Goal: Task Accomplishment & Management: Complete application form

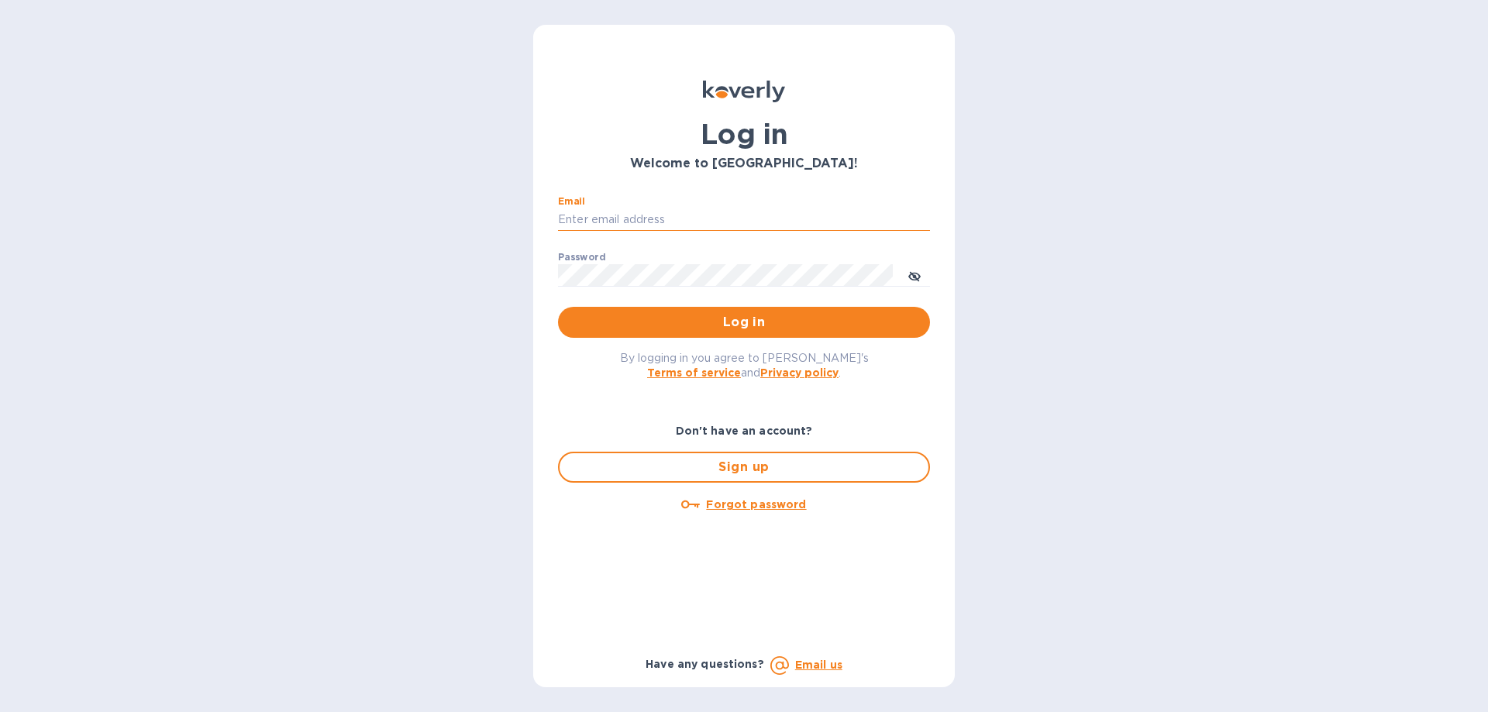
click at [674, 215] on input "Email" at bounding box center [744, 219] width 372 height 23
type input "josh@classictouchdecor.com"
click at [744, 319] on span "Log in" at bounding box center [743, 322] width 347 height 19
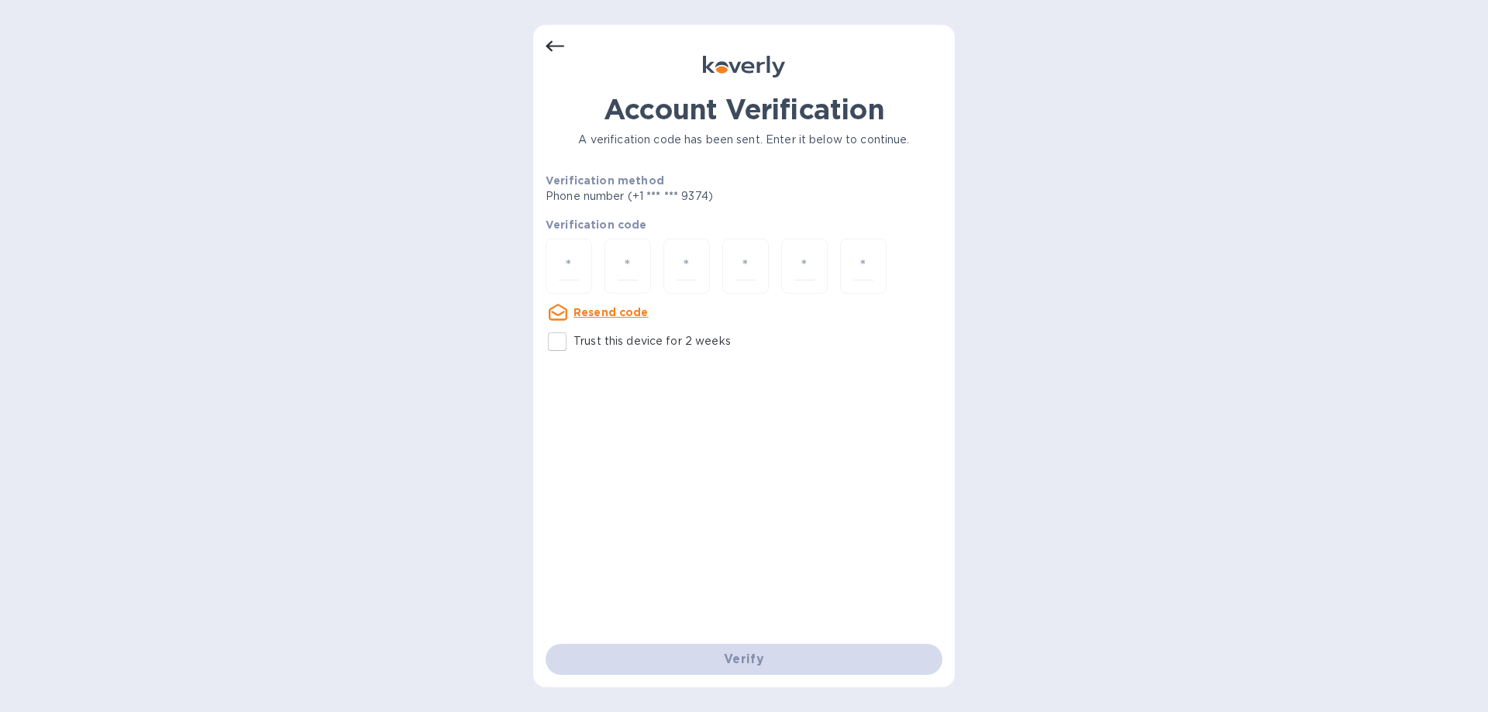
click at [556, 338] on input "Trust this device for 2 weeks" at bounding box center [557, 342] width 33 height 33
checkbox input "true"
click at [563, 258] on input "number" at bounding box center [569, 266] width 20 height 29
type input "5"
type input "9"
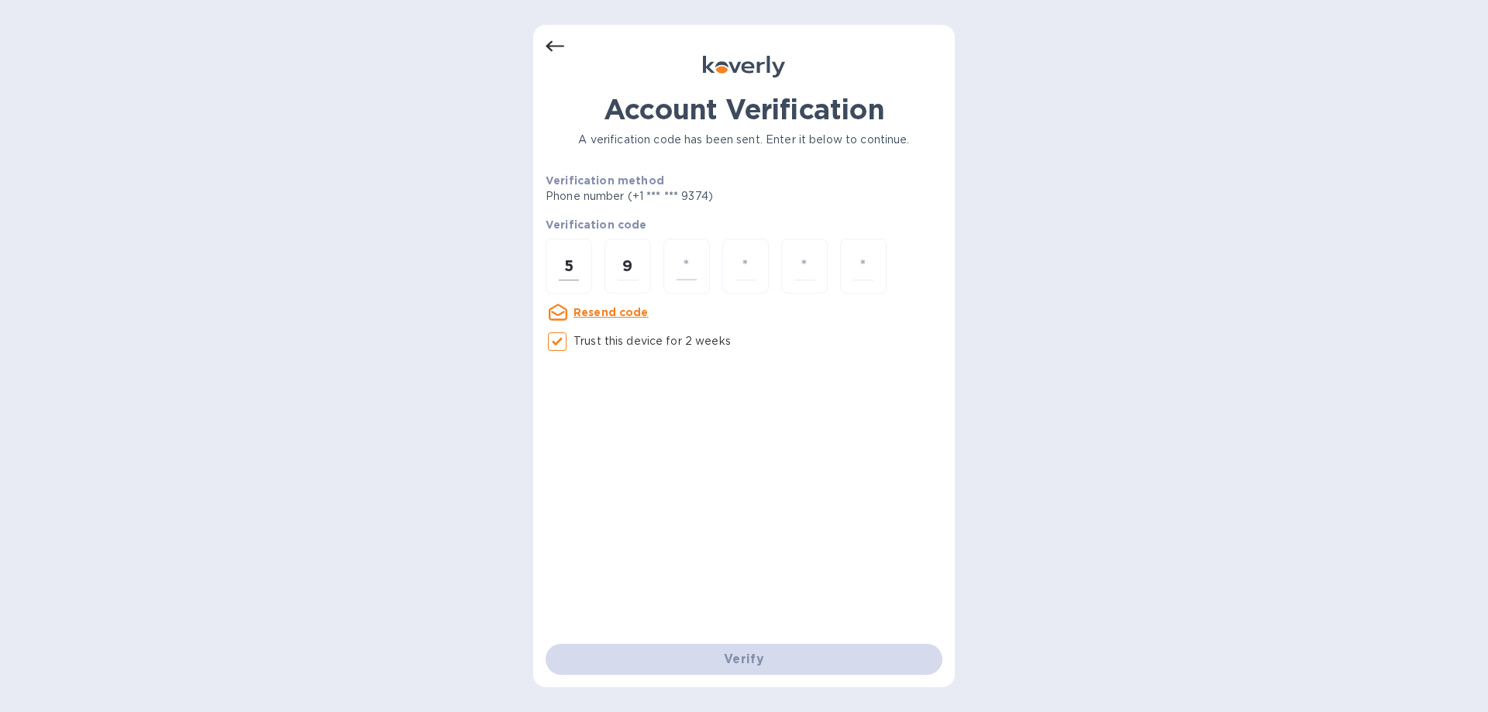
type input "3"
type input "8"
type input "2"
type input "5"
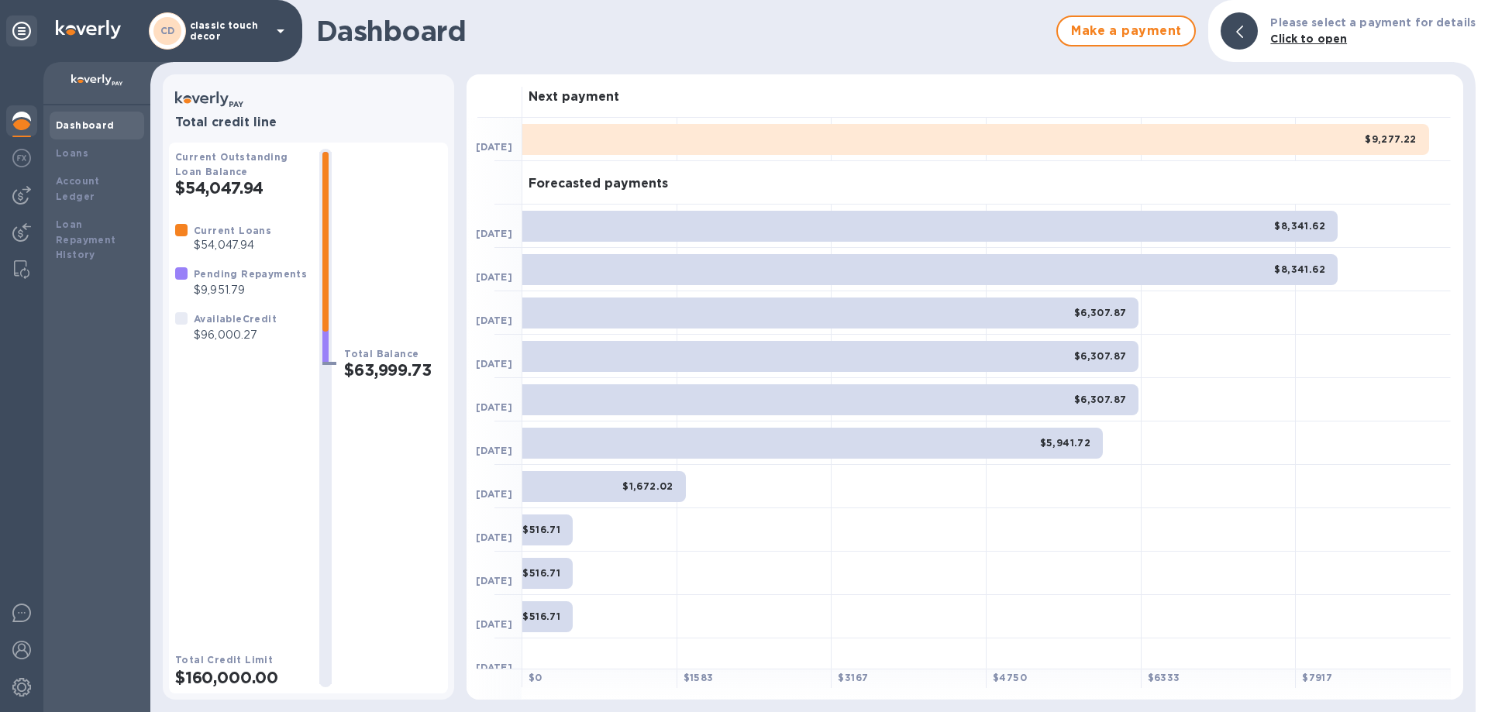
click at [258, 36] on p "classic touch decor" at bounding box center [229, 31] width 78 height 22
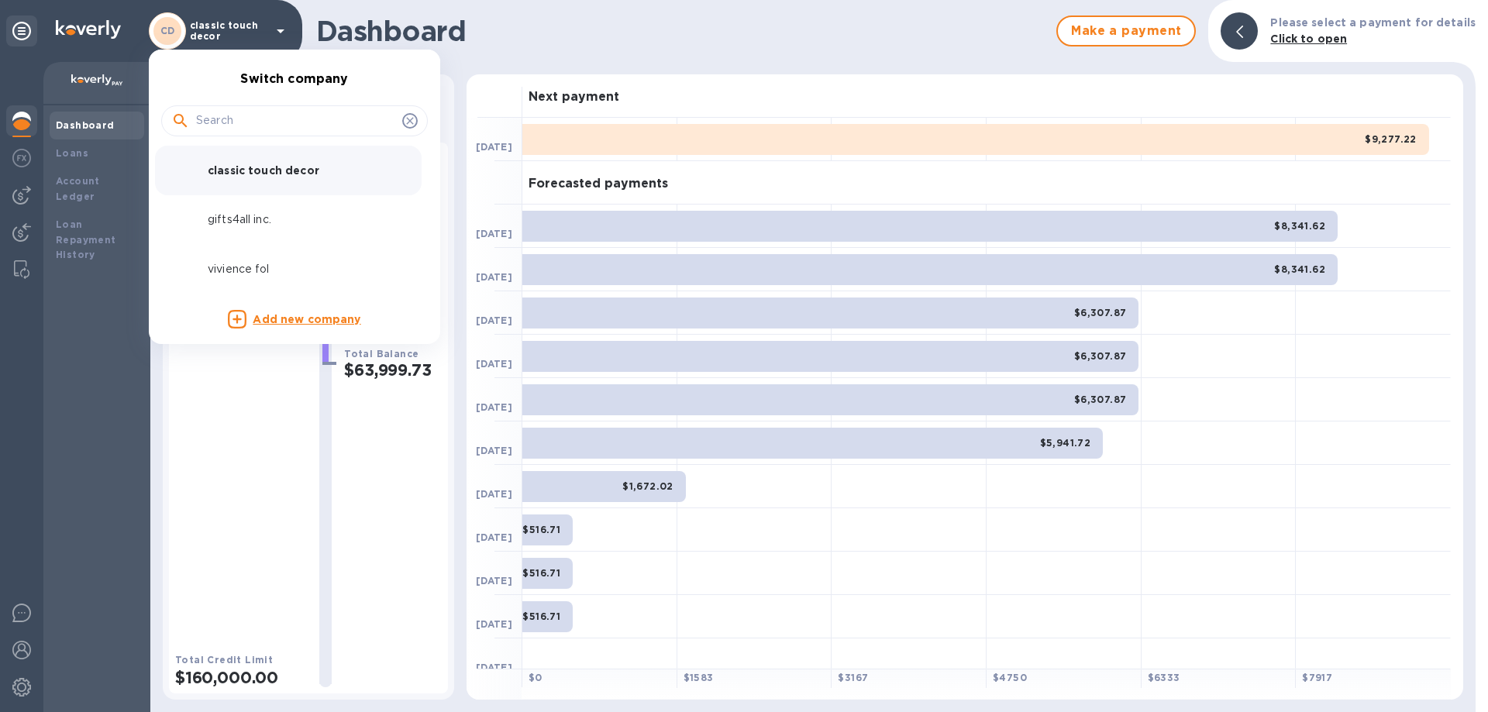
click at [279, 266] on p "vivience fol" at bounding box center [305, 269] width 195 height 16
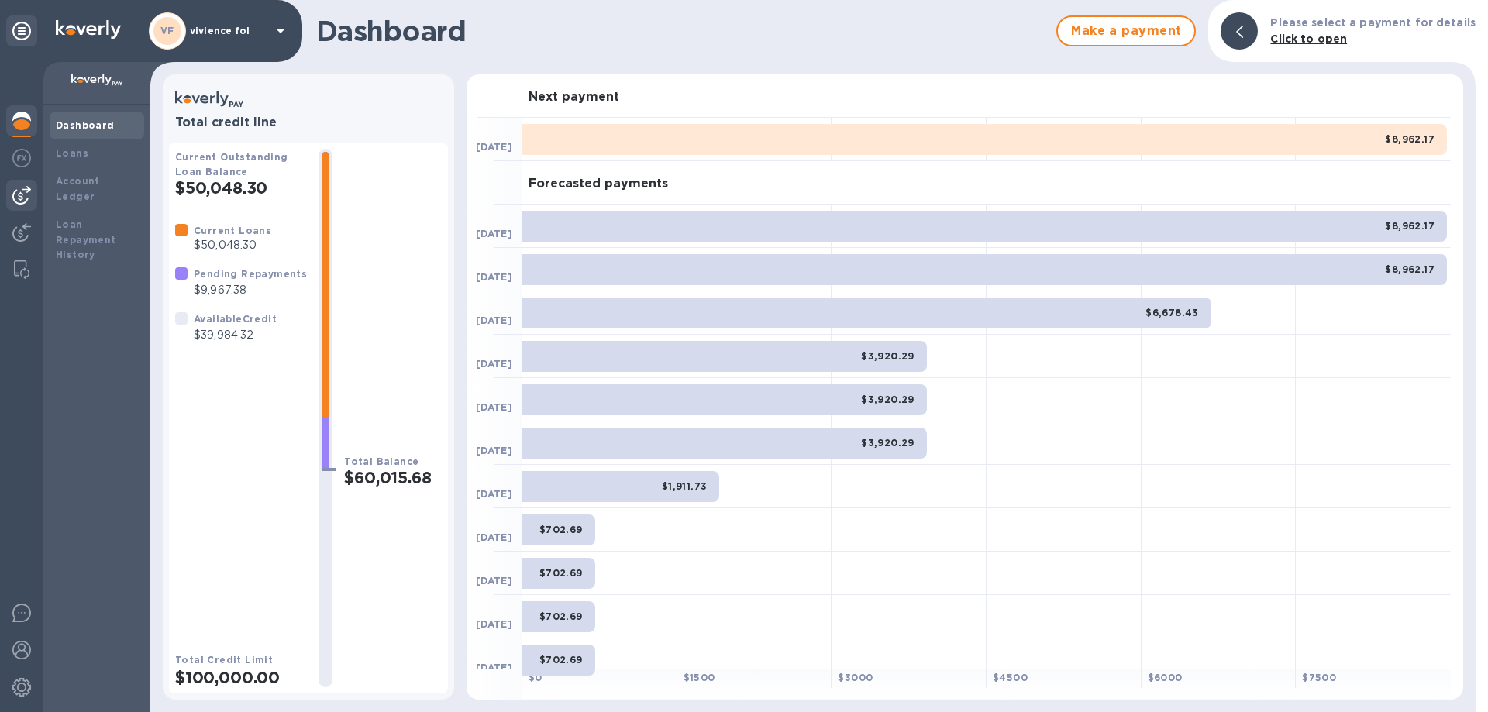
click at [26, 191] on img at bounding box center [21, 195] width 19 height 19
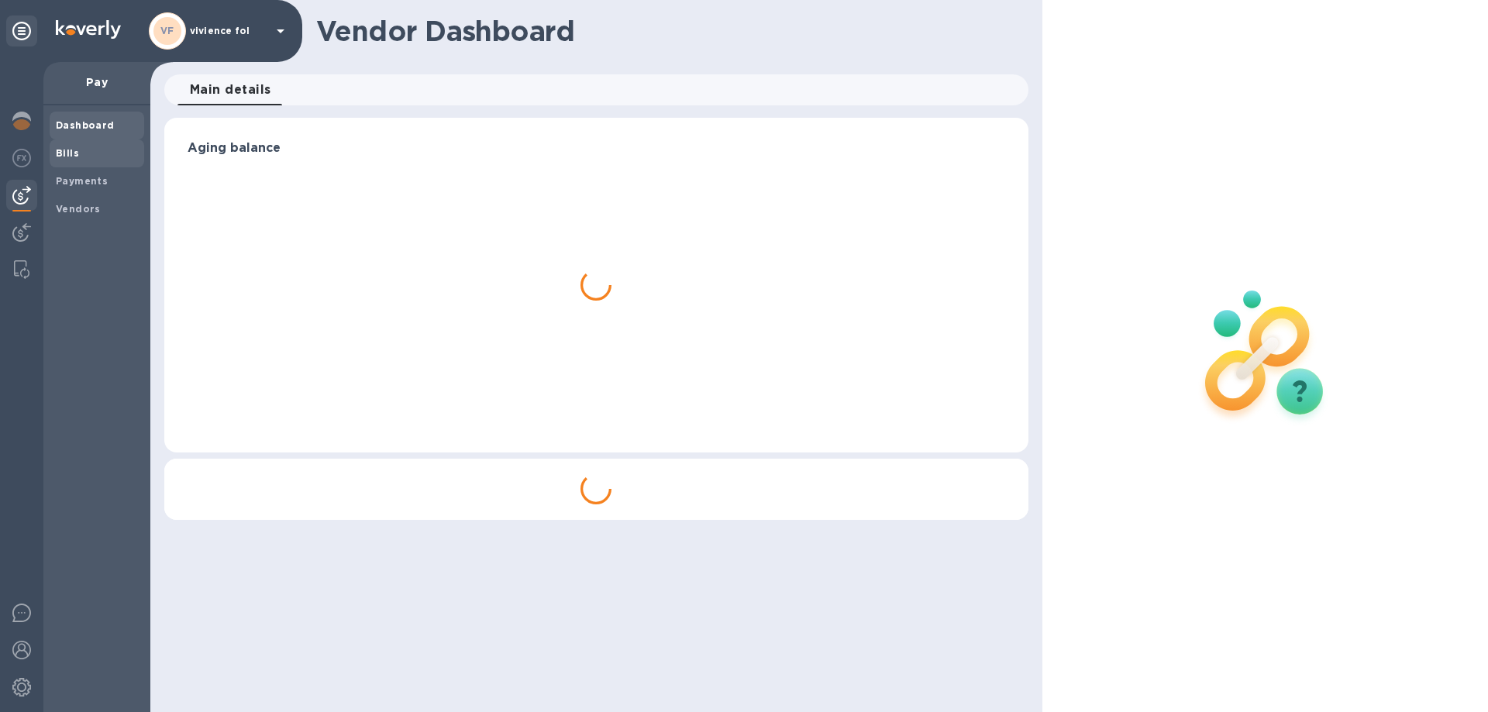
click at [69, 150] on b "Bills" at bounding box center [67, 153] width 23 height 12
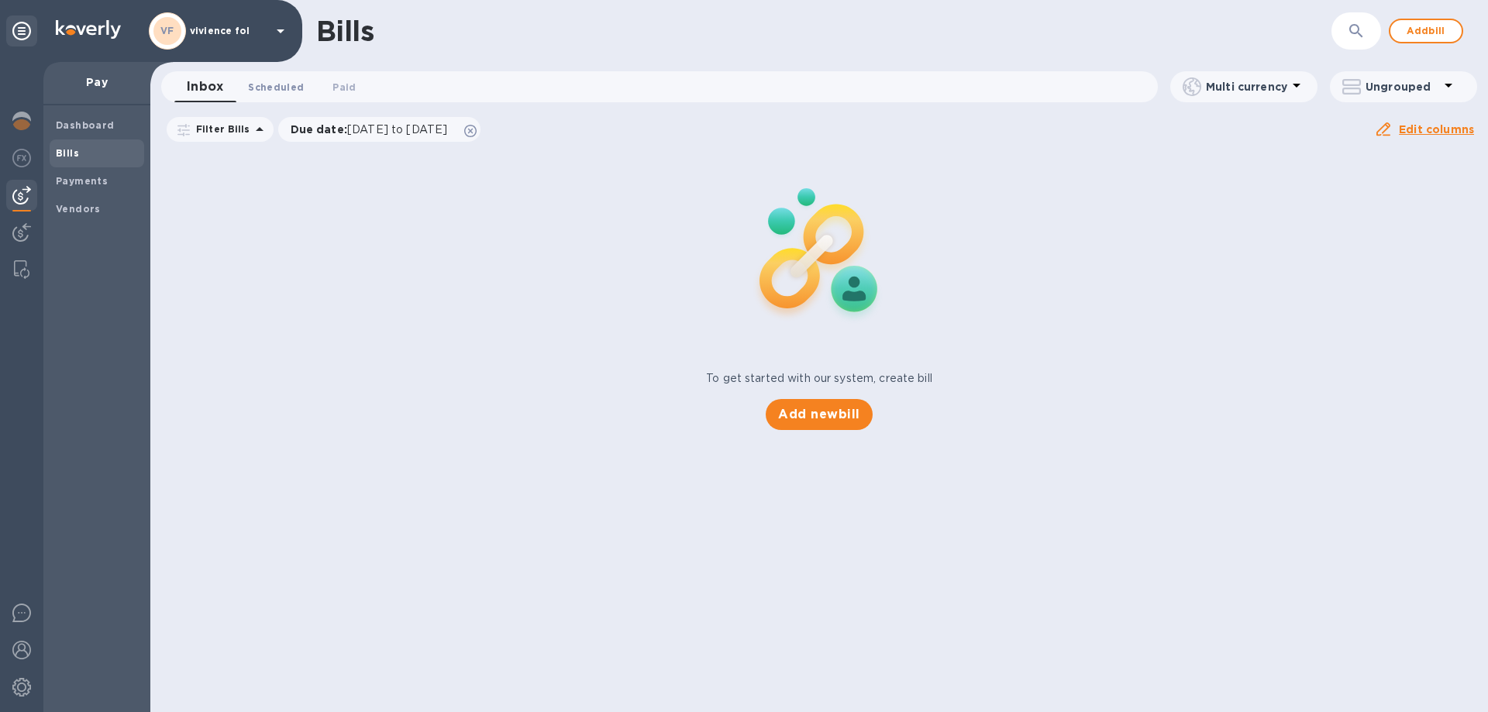
click at [279, 93] on span "Scheduled 0" at bounding box center [276, 87] width 56 height 16
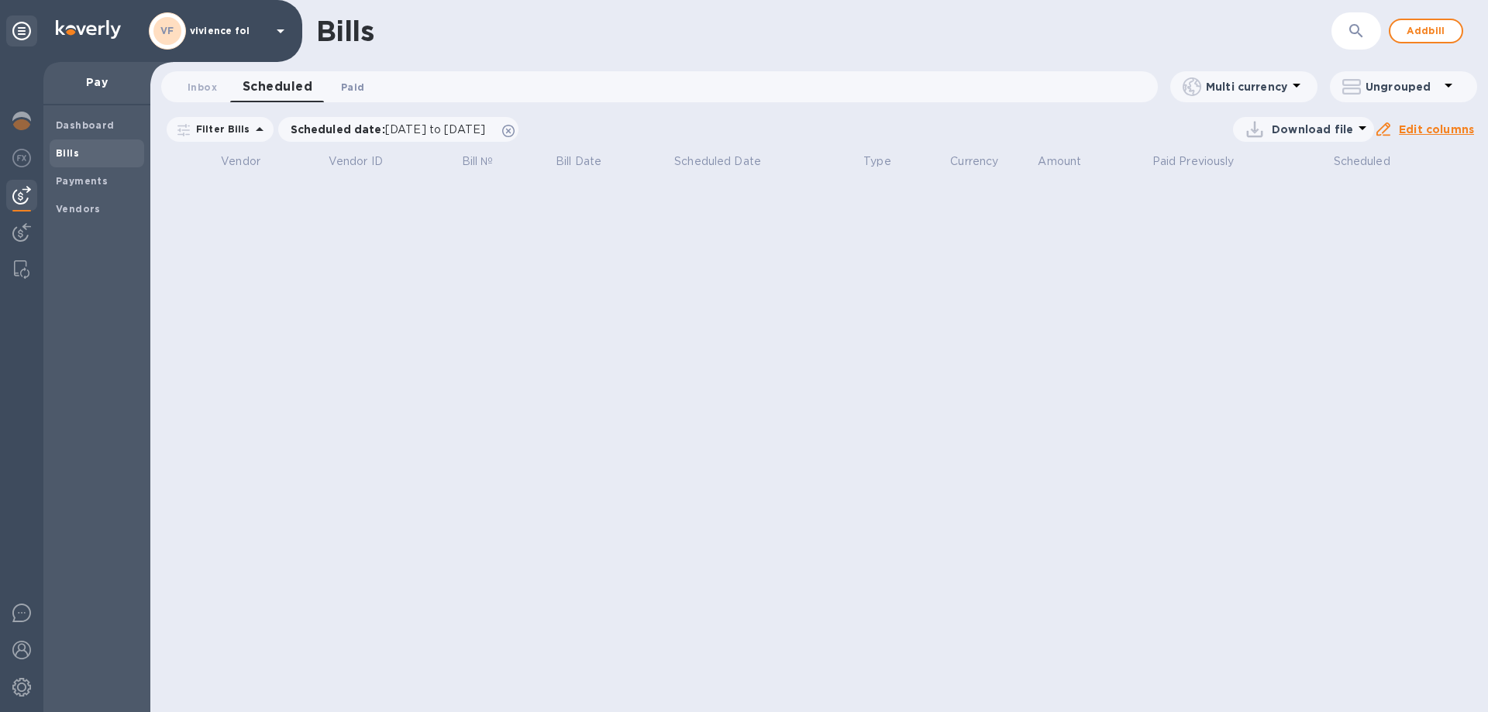
click at [357, 94] on span "Paid 0" at bounding box center [352, 87] width 23 height 16
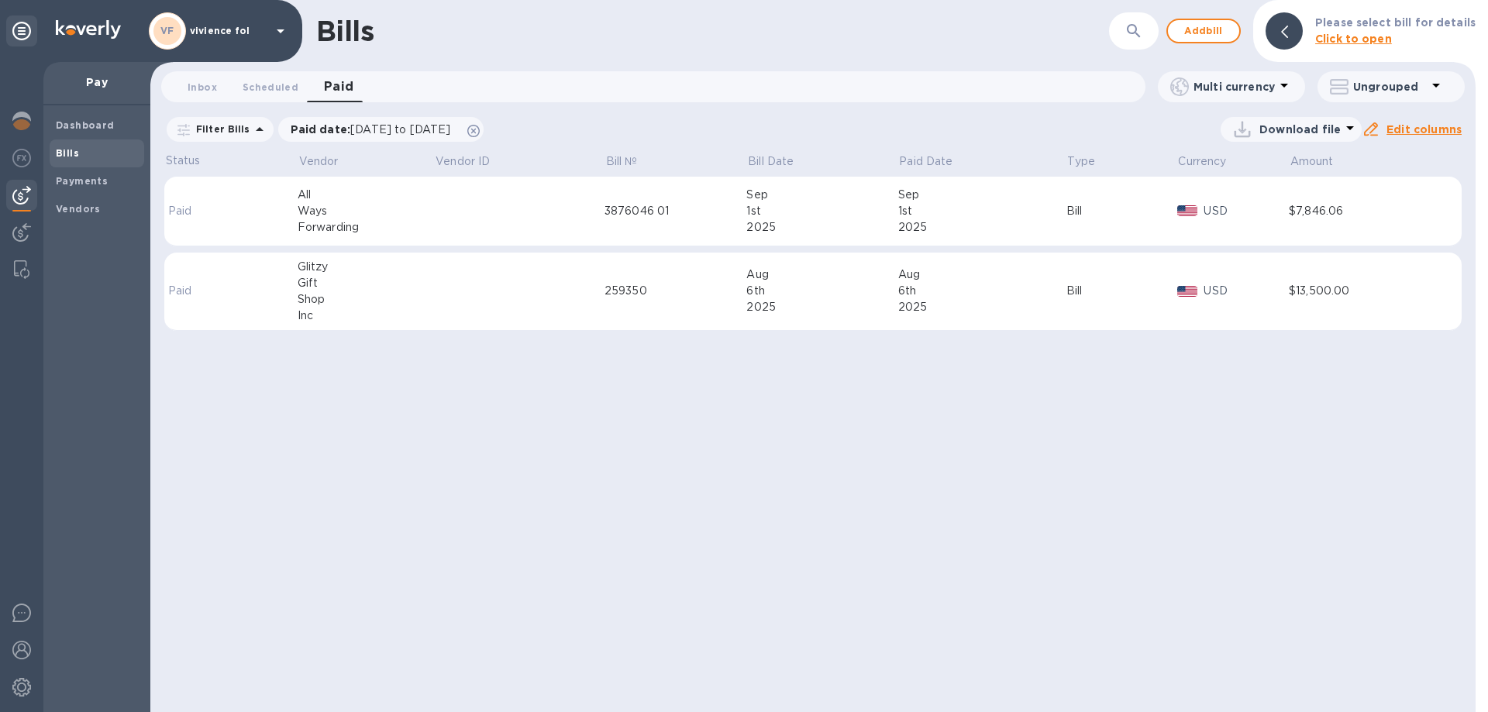
click at [545, 206] on td at bounding box center [519, 212] width 170 height 70
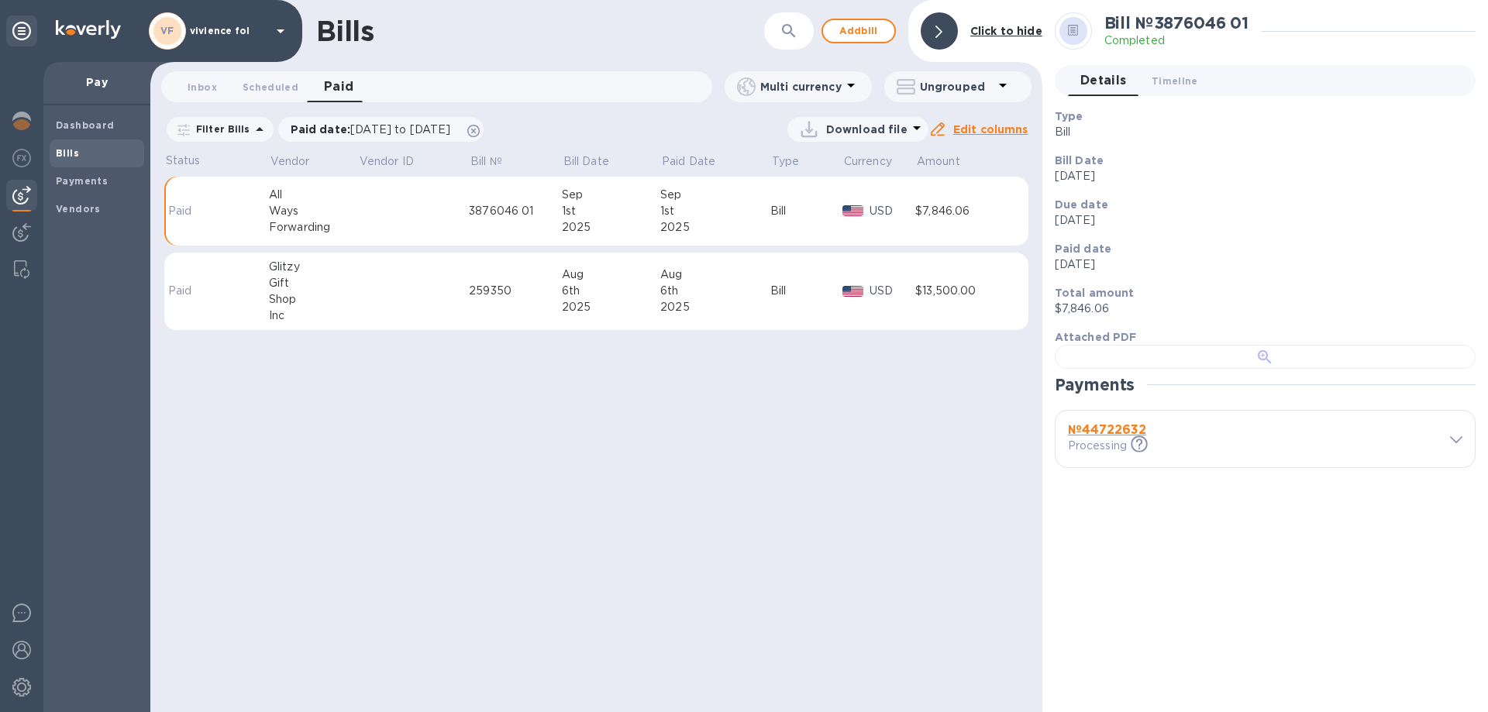
scroll to position [300, 0]
click at [1125, 437] on b "№ 44722632" at bounding box center [1107, 429] width 78 height 15
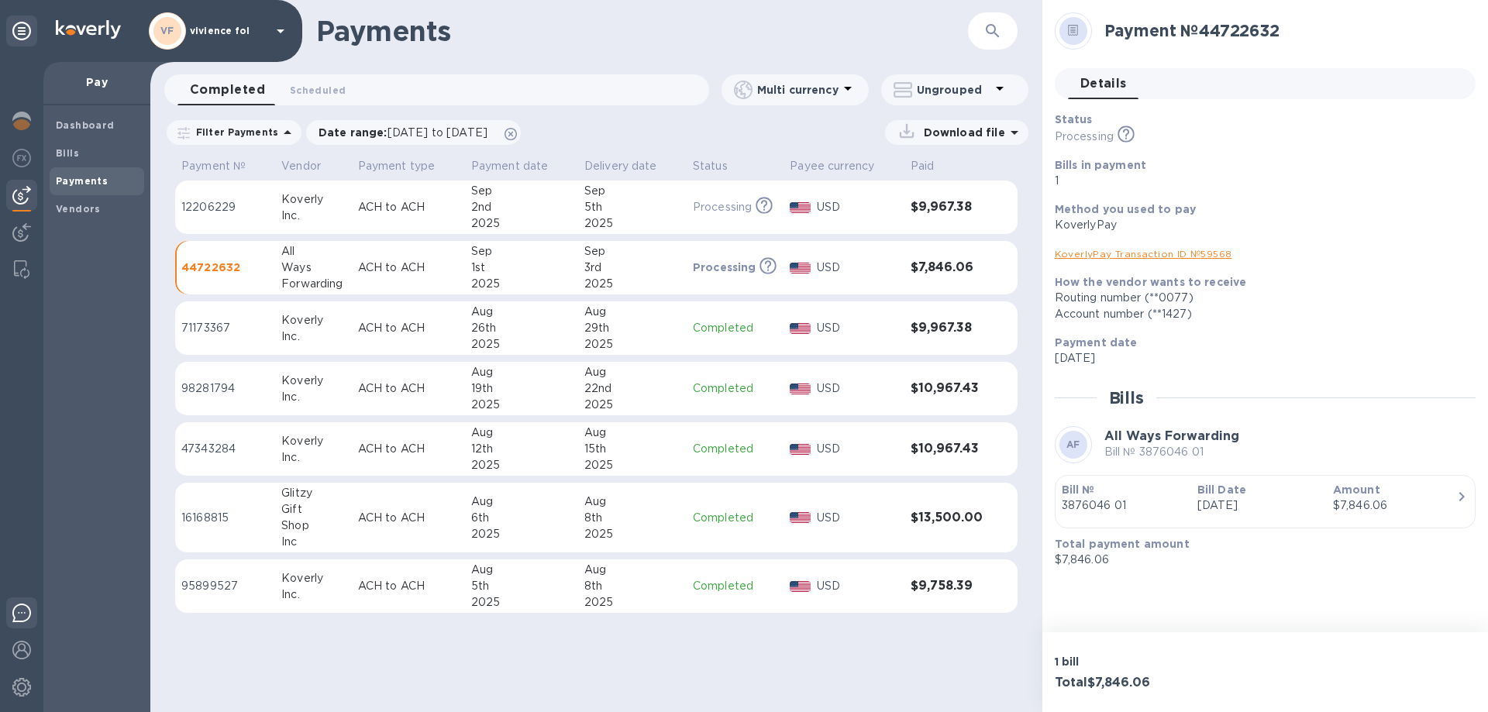
click at [19, 620] on img at bounding box center [21, 613] width 19 height 19
click at [82, 207] on b "Vendors" at bounding box center [78, 209] width 45 height 12
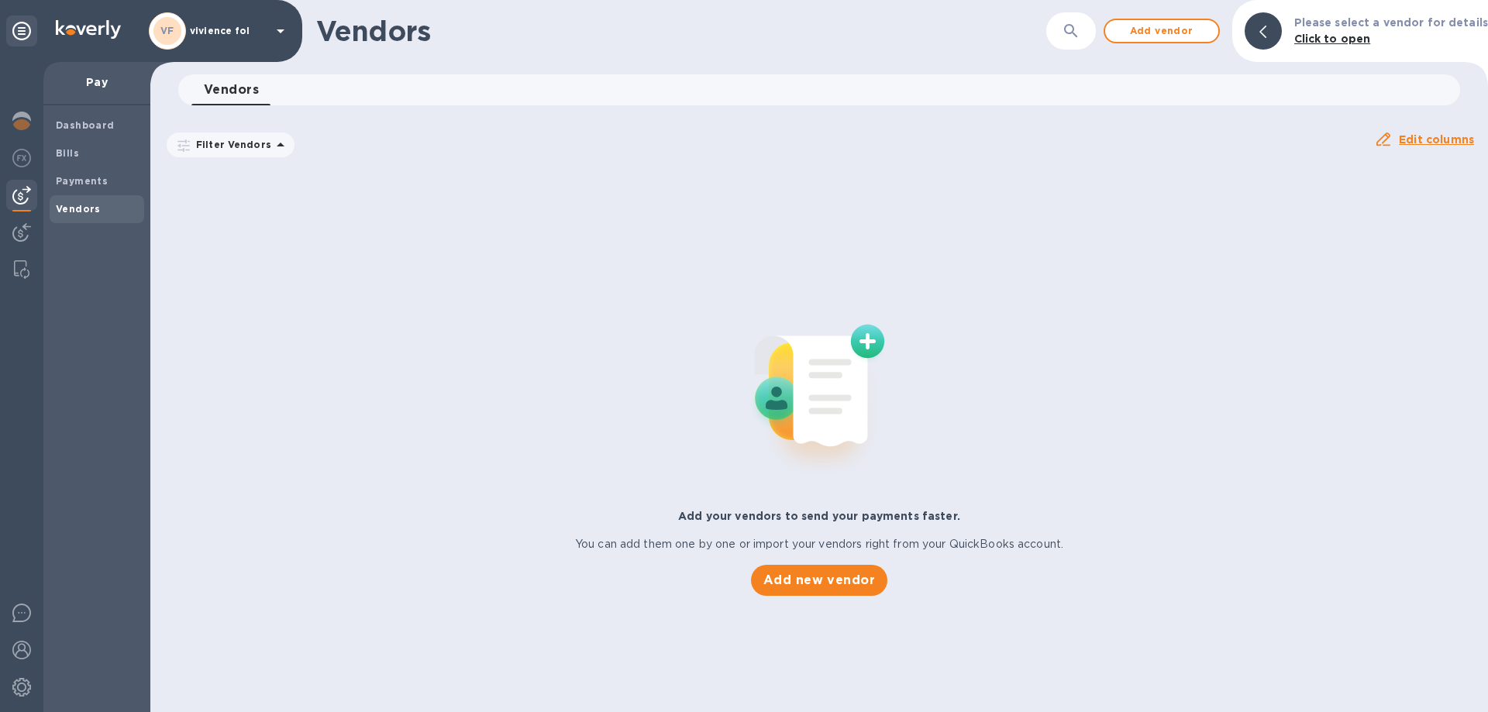
click at [83, 204] on b "Vendors" at bounding box center [78, 209] width 45 height 12
click at [222, 145] on p "Filter Vendors" at bounding box center [230, 144] width 81 height 13
click at [704, 246] on div "Add your vendors to send your payments faster. You can add them one by one or i…" at bounding box center [819, 442] width 1338 height 540
click at [23, 112] on img at bounding box center [21, 121] width 19 height 19
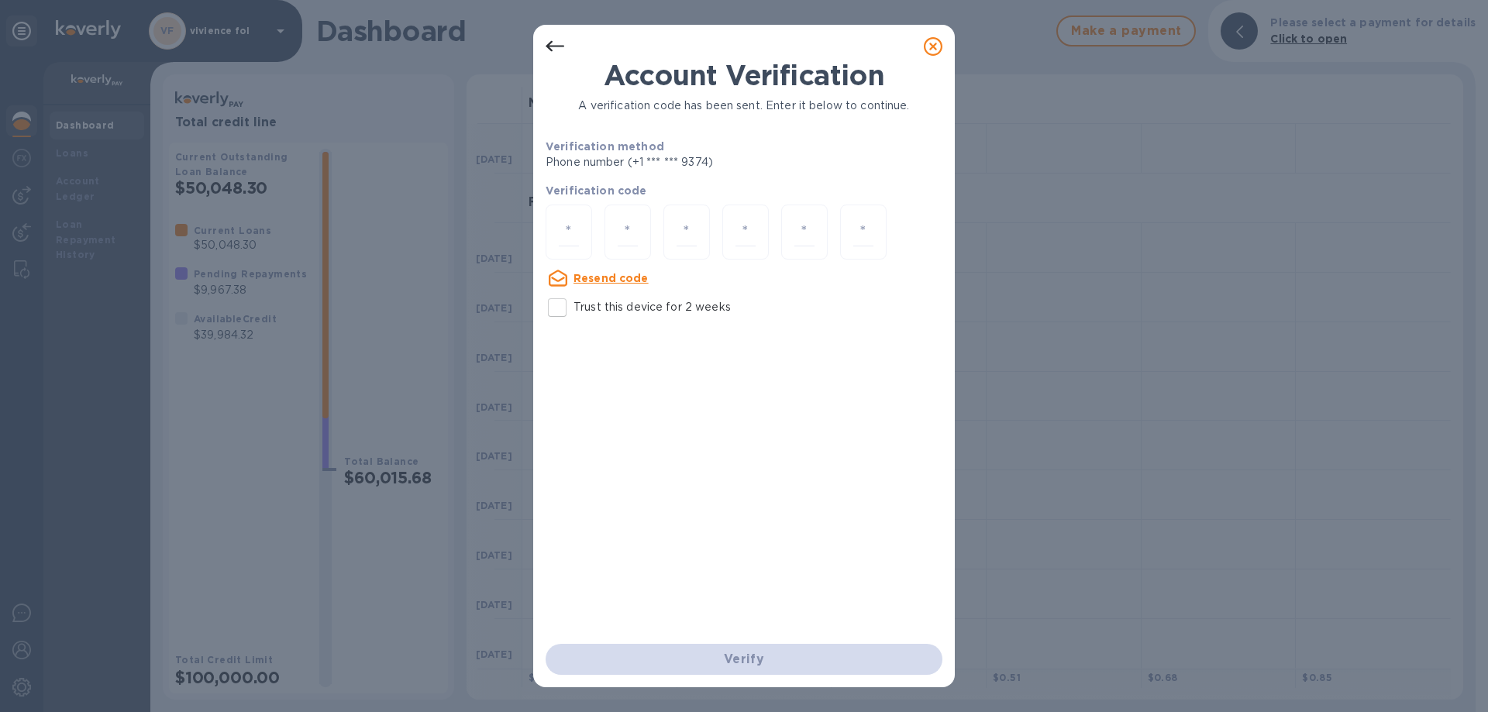
click at [553, 307] on input "Trust this device for 2 weeks" at bounding box center [557, 307] width 33 height 33
checkbox input "true"
click at [567, 235] on input "number" at bounding box center [569, 232] width 20 height 29
type input "8"
type input "4"
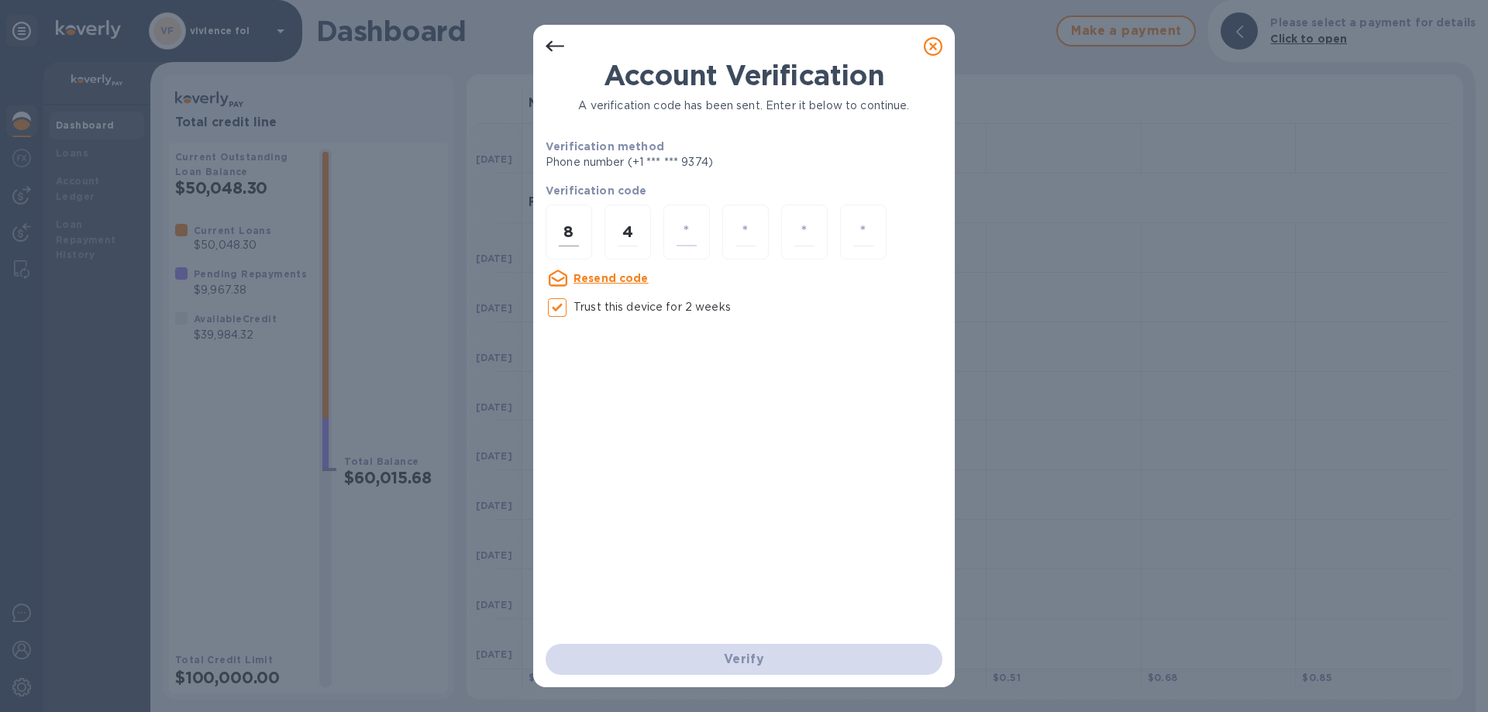
type input "8"
type input "3"
type input "6"
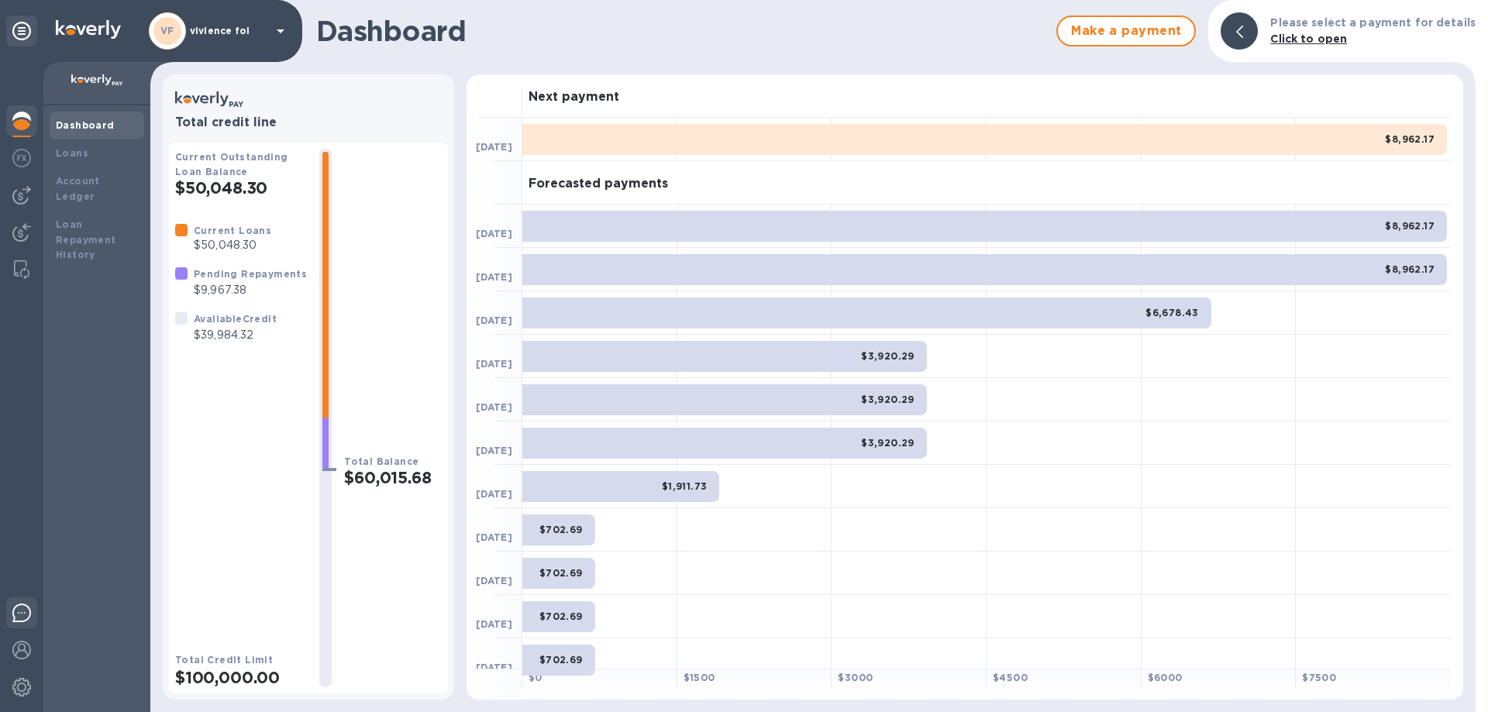
click at [13, 617] on img at bounding box center [21, 613] width 19 height 19
click at [24, 202] on img at bounding box center [21, 195] width 19 height 19
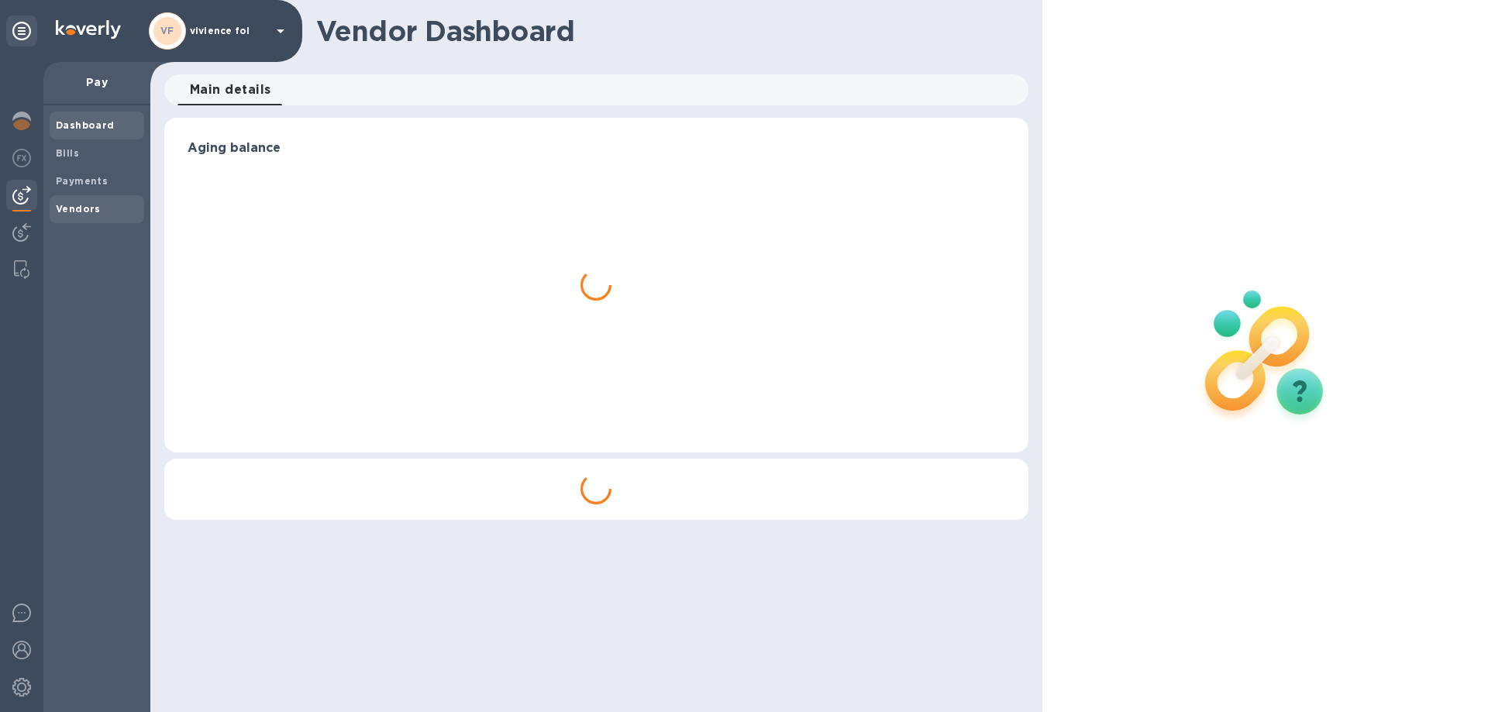
click at [72, 205] on b "Vendors" at bounding box center [78, 209] width 45 height 12
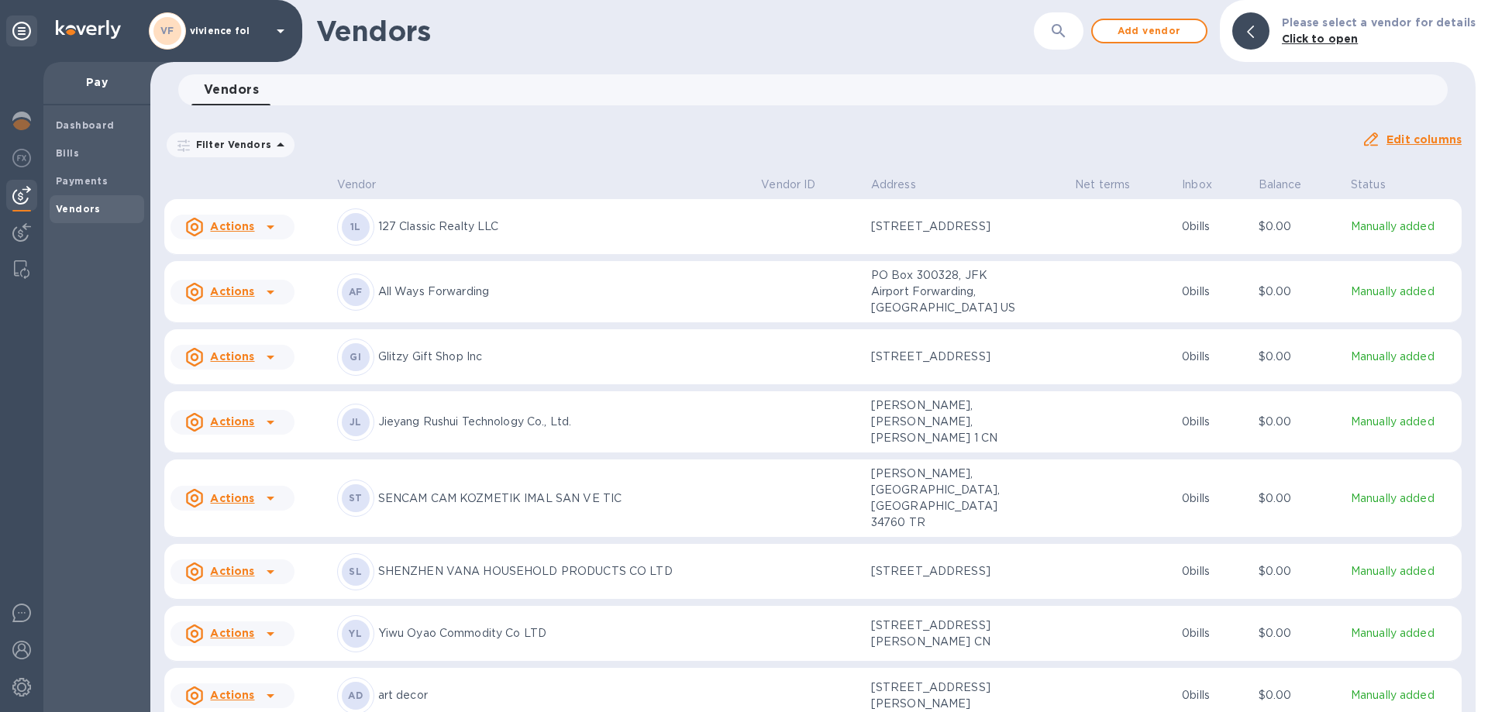
click at [489, 361] on p "Glitzy Gift Shop Inc" at bounding box center [563, 357] width 371 height 16
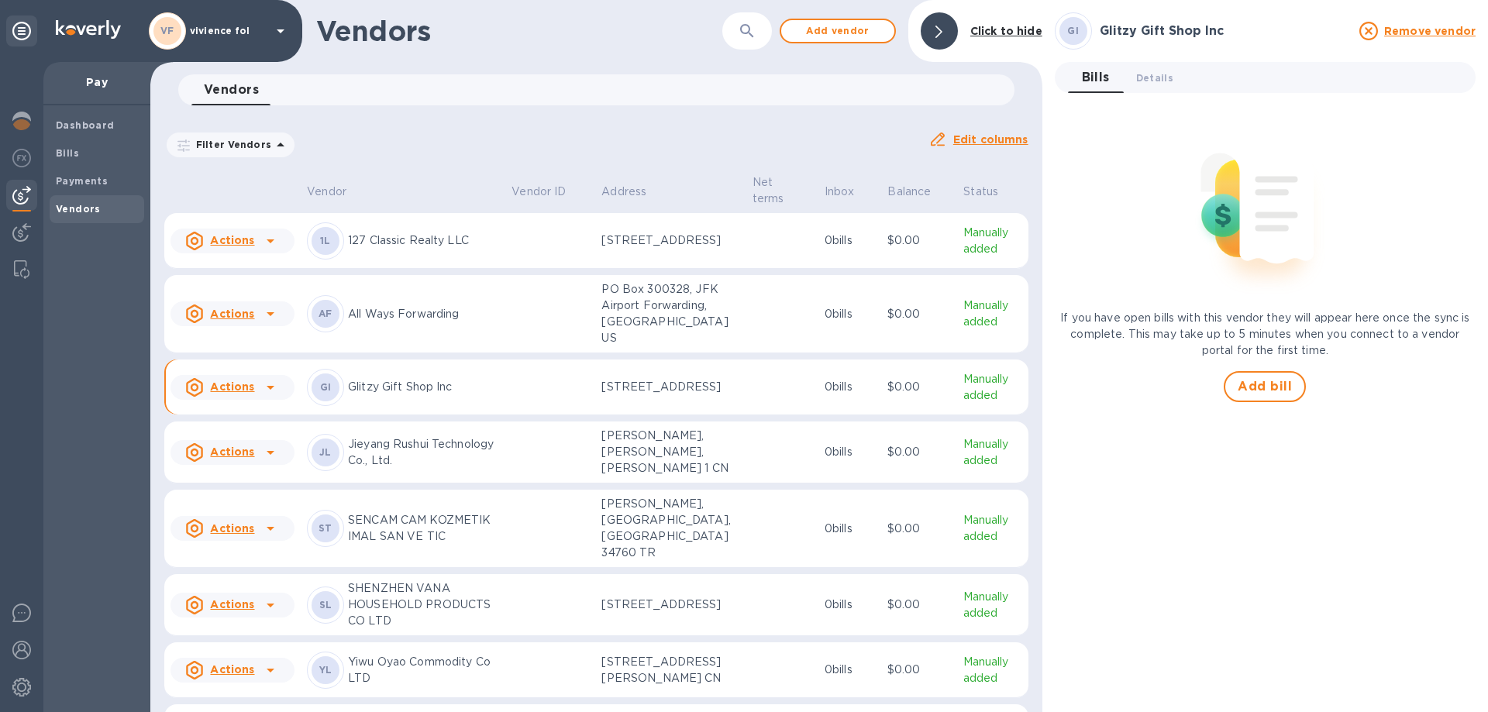
click at [570, 413] on td at bounding box center [550, 388] width 90 height 56
click at [83, 153] on span "Bills" at bounding box center [97, 154] width 82 height 16
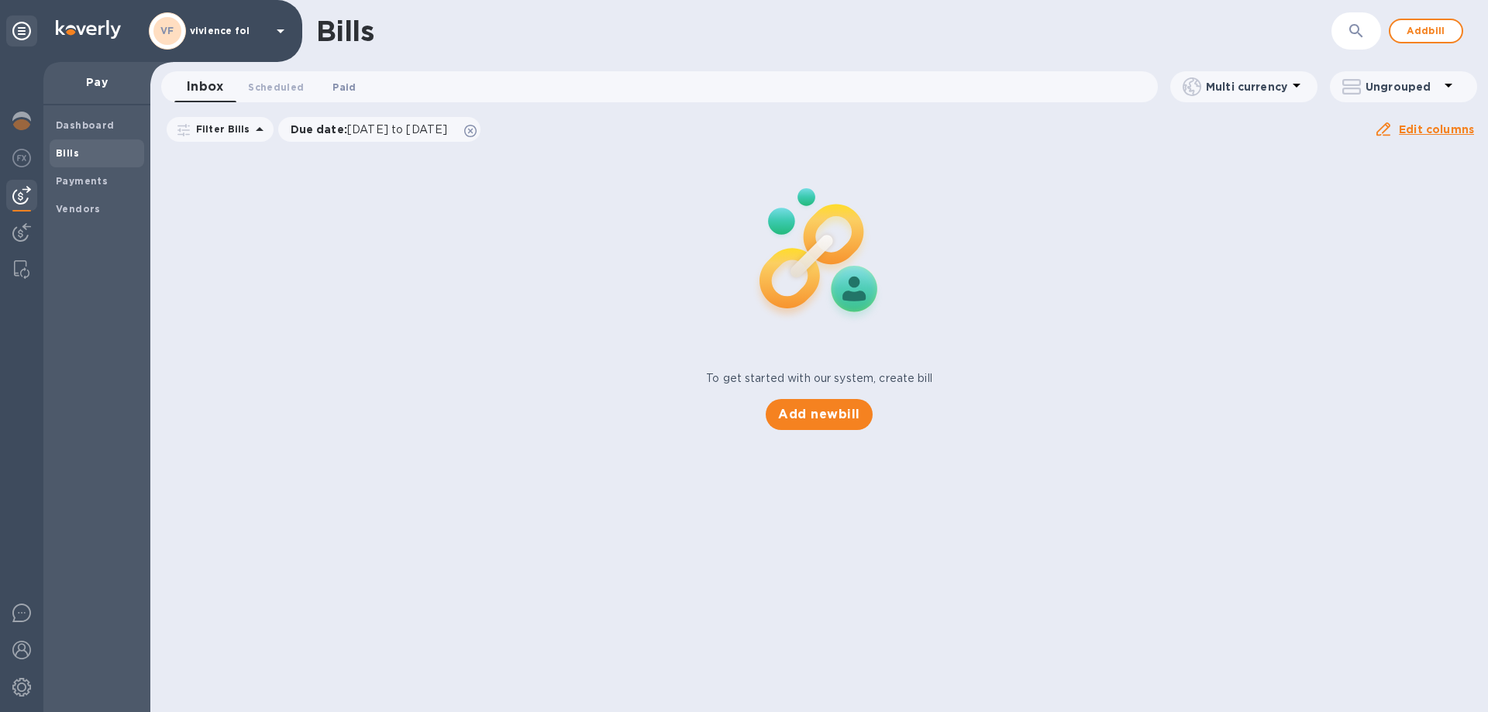
click at [342, 91] on span "Paid 0" at bounding box center [344, 87] width 23 height 16
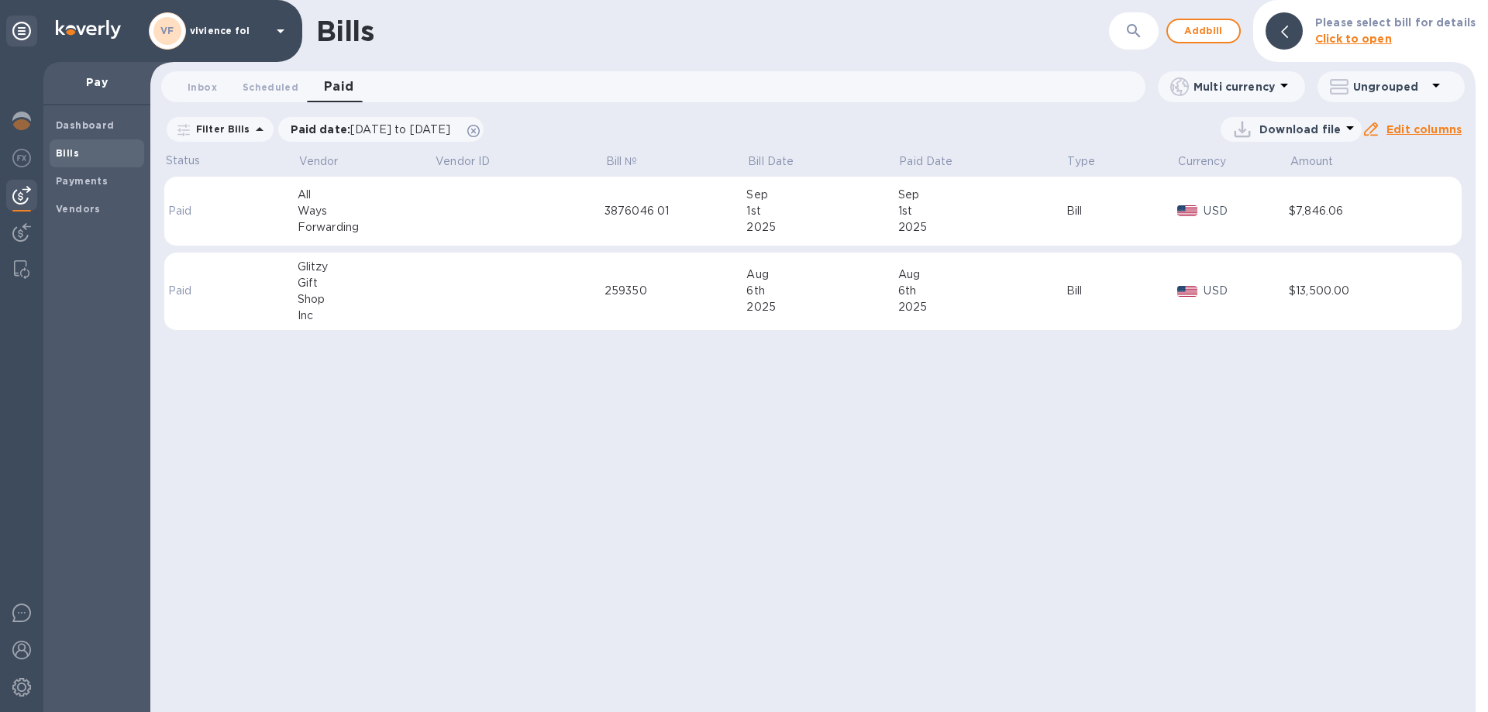
click at [625, 301] on td "259350" at bounding box center [676, 292] width 143 height 78
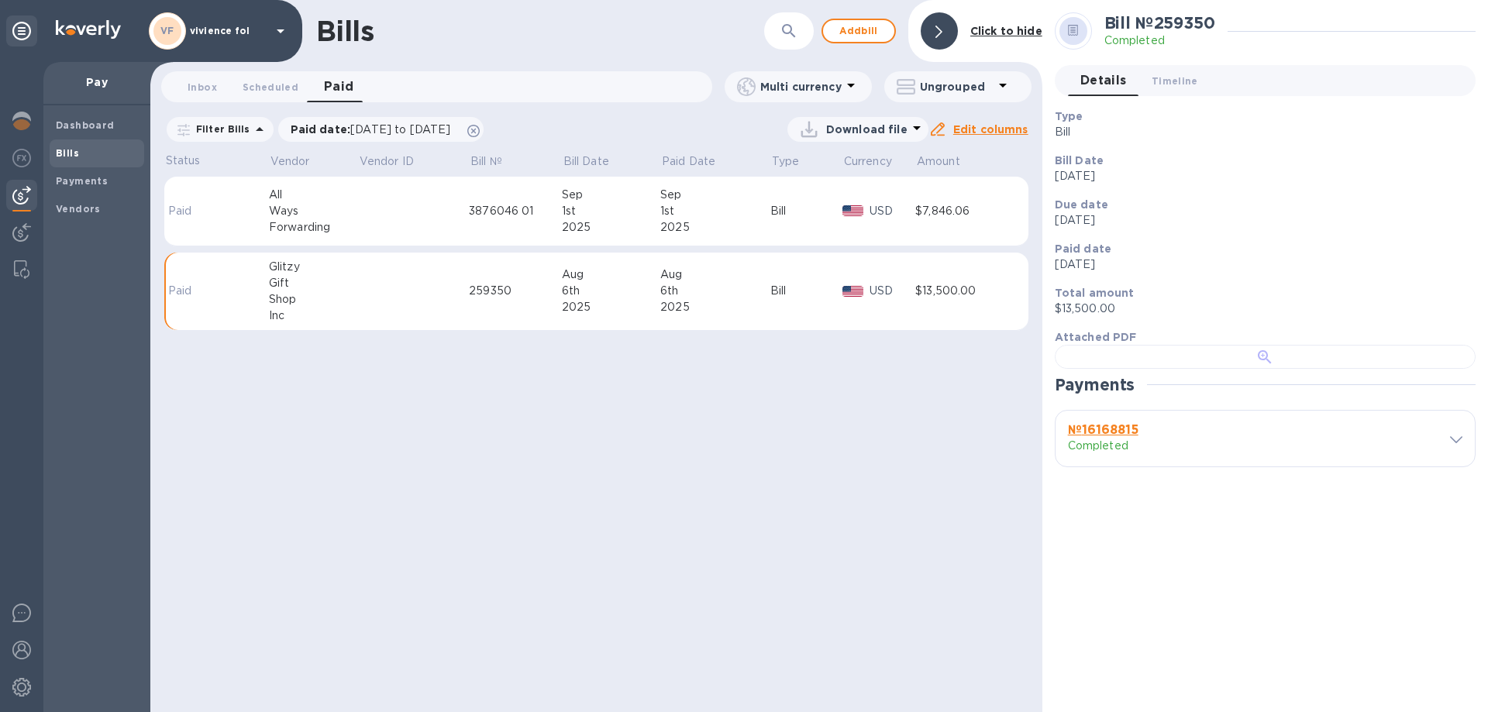
scroll to position [155, 0]
click at [1310, 369] on div at bounding box center [1265, 357] width 421 height 24
click at [73, 151] on b "Bills" at bounding box center [67, 153] width 23 height 12
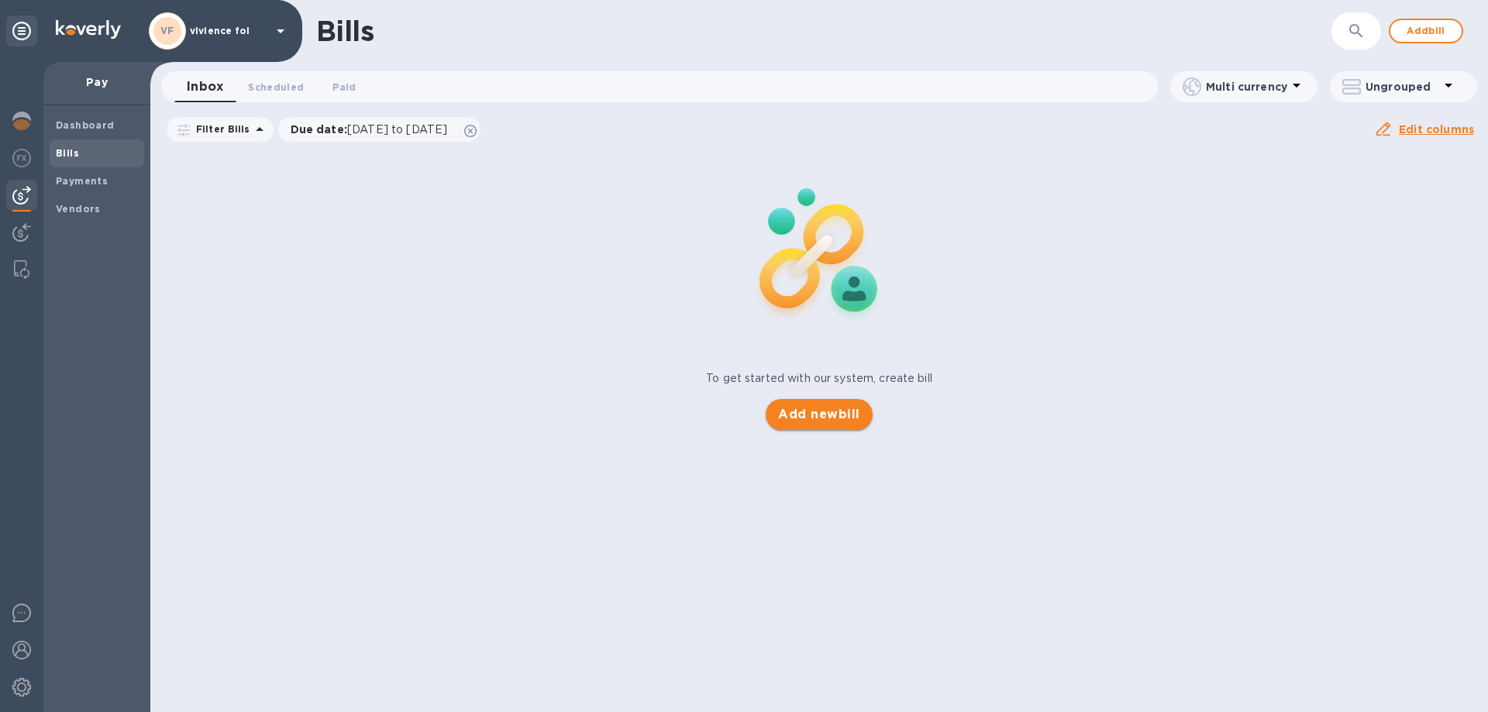
click at [860, 419] on span "Add new bill" at bounding box center [818, 414] width 81 height 19
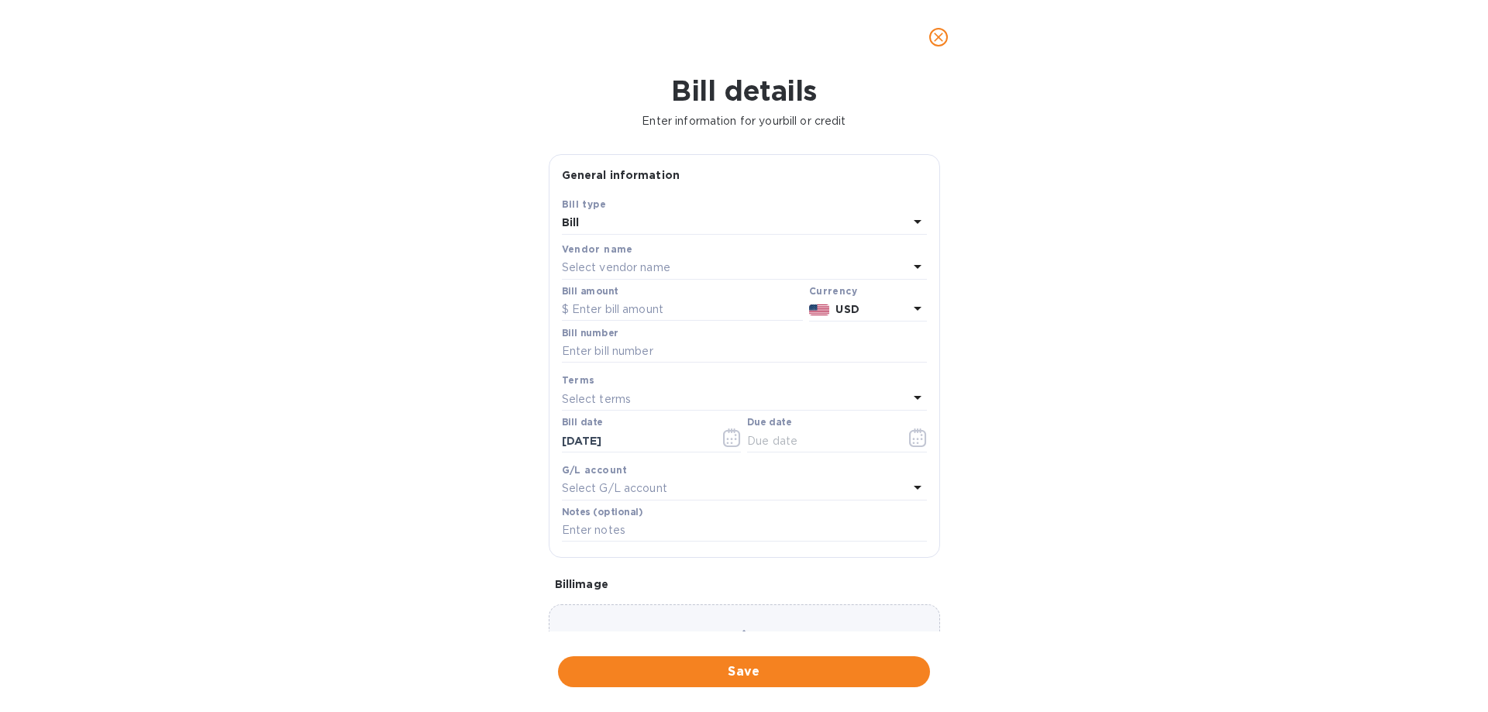
click at [605, 263] on p "Select vendor name" at bounding box center [616, 268] width 109 height 16
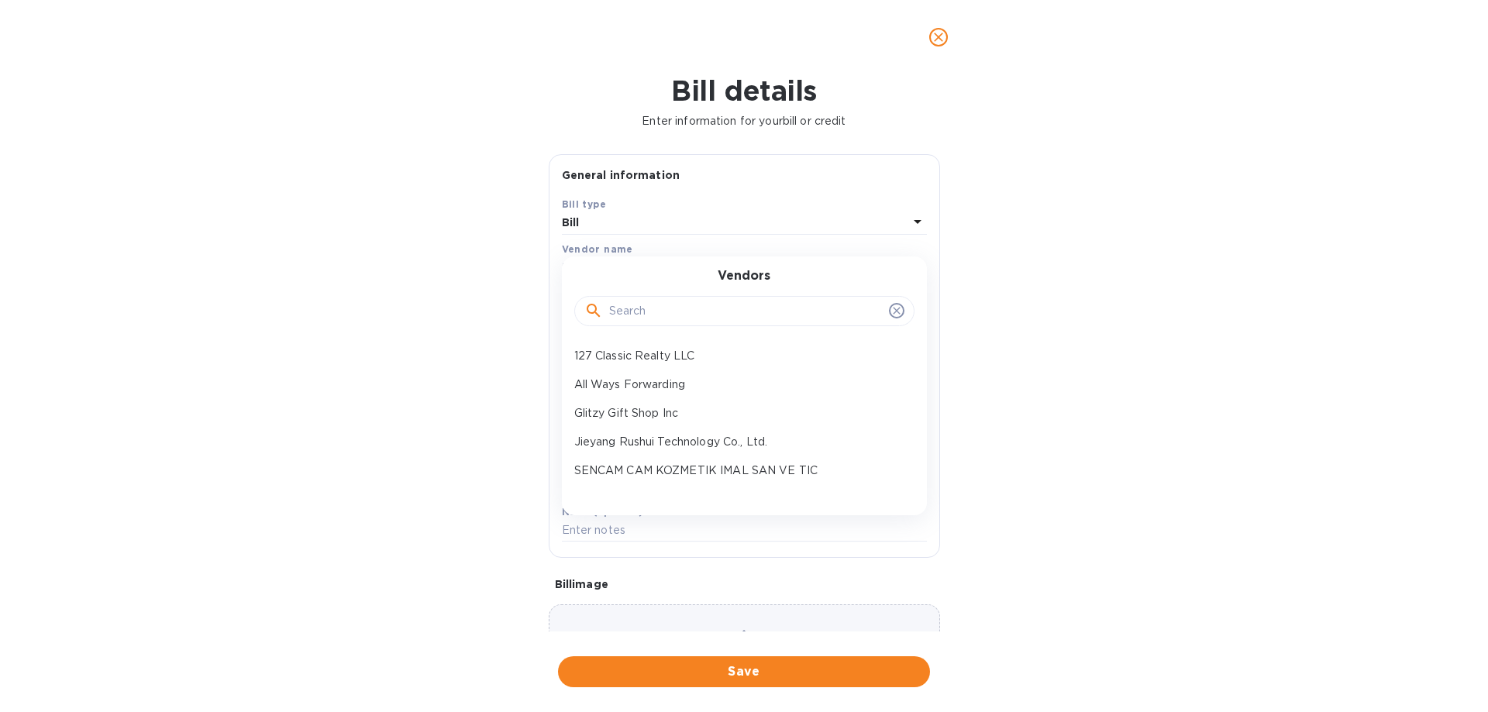
click at [663, 317] on input "text" at bounding box center [746, 311] width 274 height 23
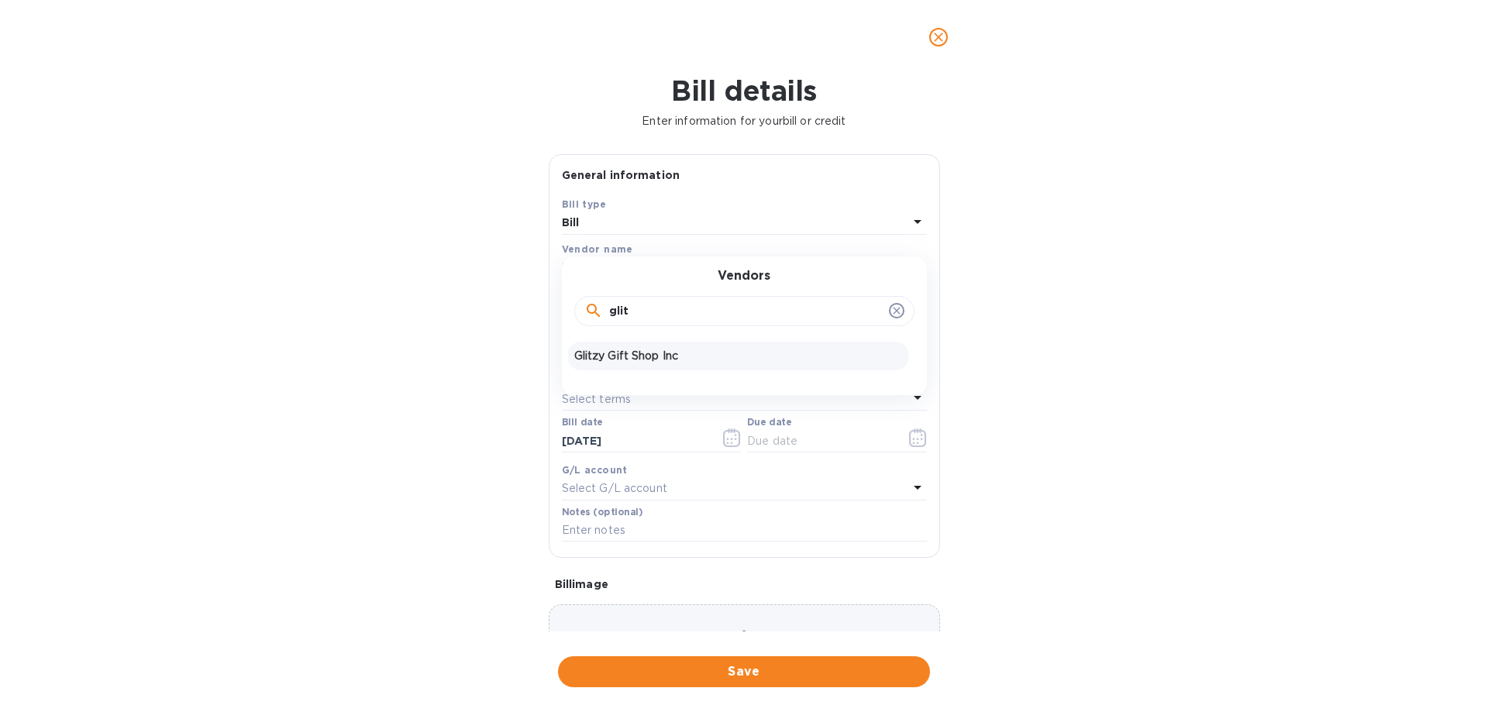
type input "glit"
click at [644, 351] on p "Glitzy Gift Shop Inc" at bounding box center [738, 356] width 328 height 16
click at [605, 312] on input "text" at bounding box center [682, 309] width 241 height 23
type input "14,500"
click at [625, 349] on input "text" at bounding box center [744, 351] width 365 height 23
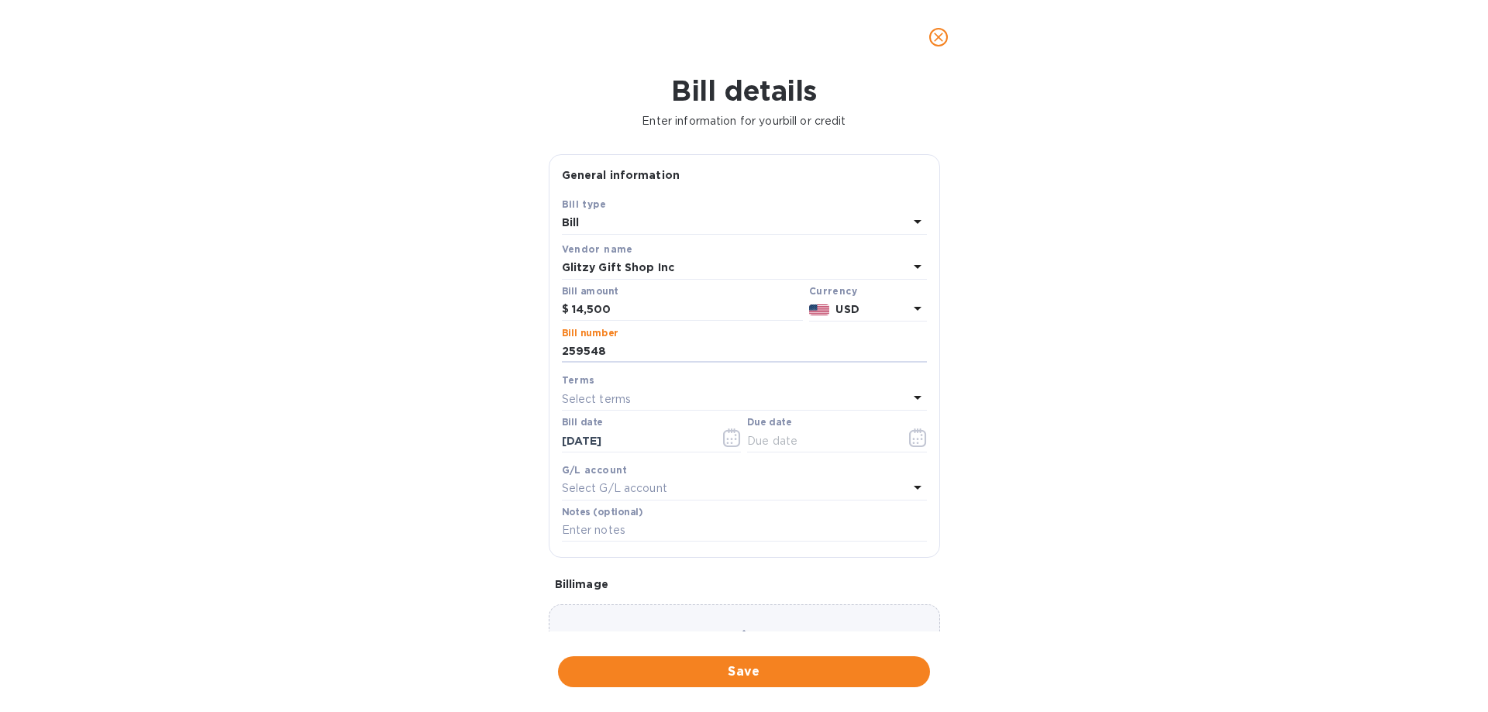
type input "259548"
click at [616, 400] on p "Select terms" at bounding box center [597, 399] width 70 height 16
click at [601, 491] on p "NET 30" at bounding box center [738, 488] width 328 height 16
type input "10/02/2025"
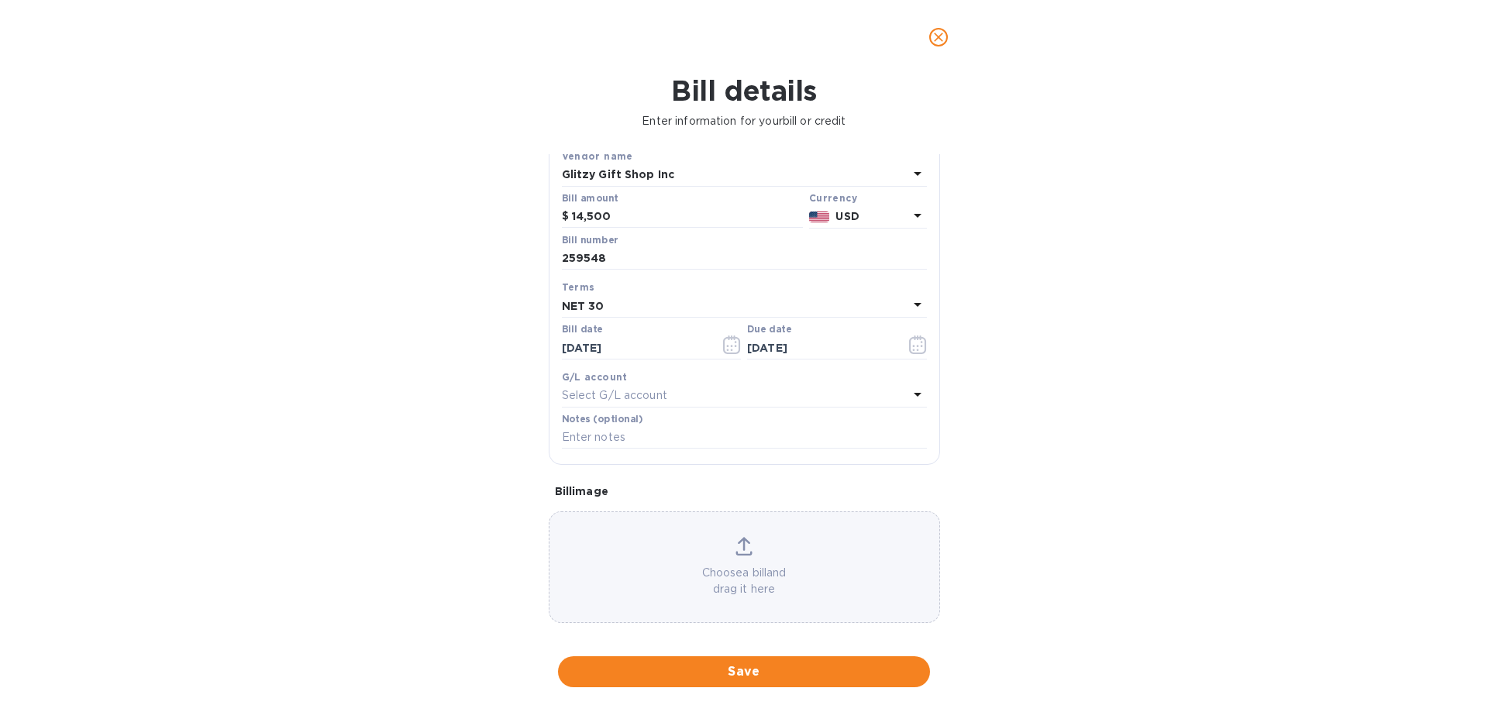
scroll to position [103, 0]
click at [743, 557] on p "Choose a bill and drag it here" at bounding box center [745, 571] width 390 height 33
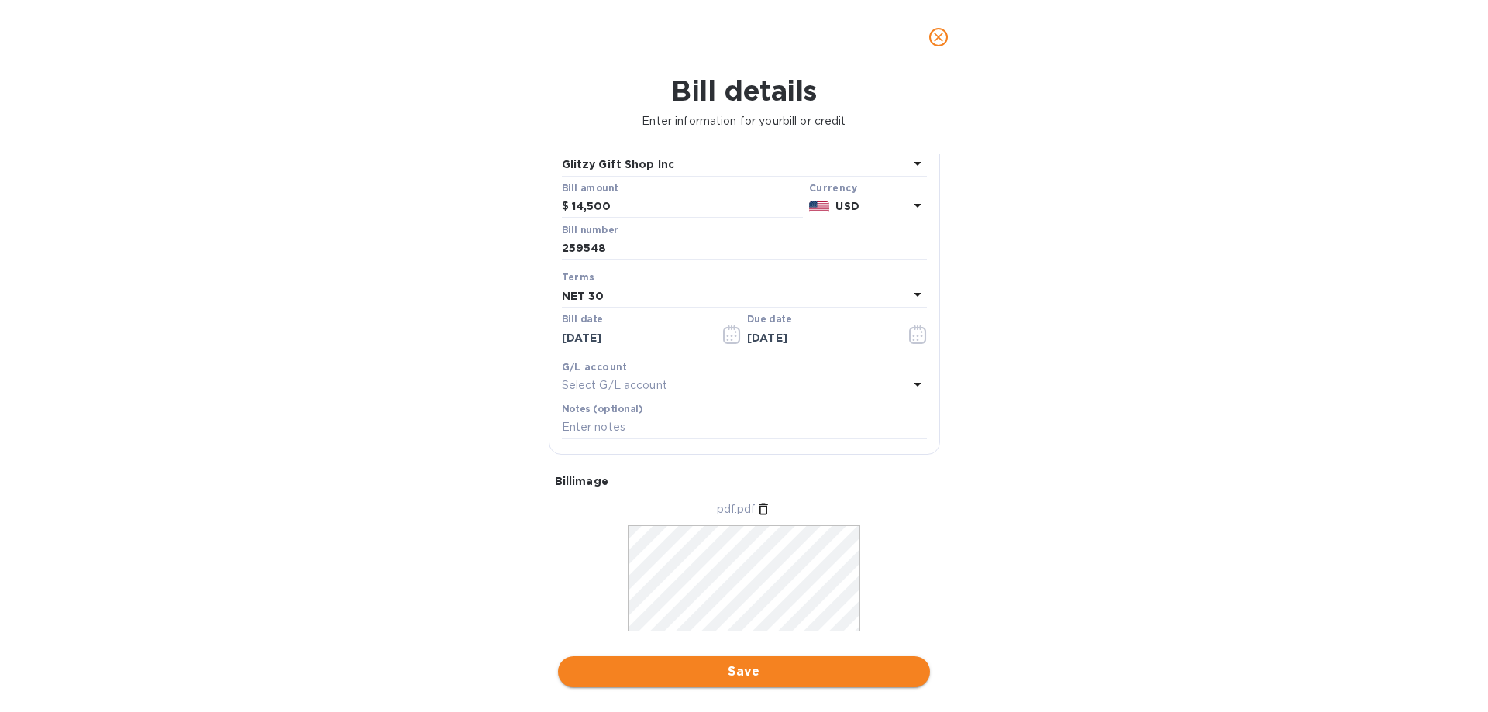
click at [753, 670] on span "Save" at bounding box center [743, 672] width 347 height 19
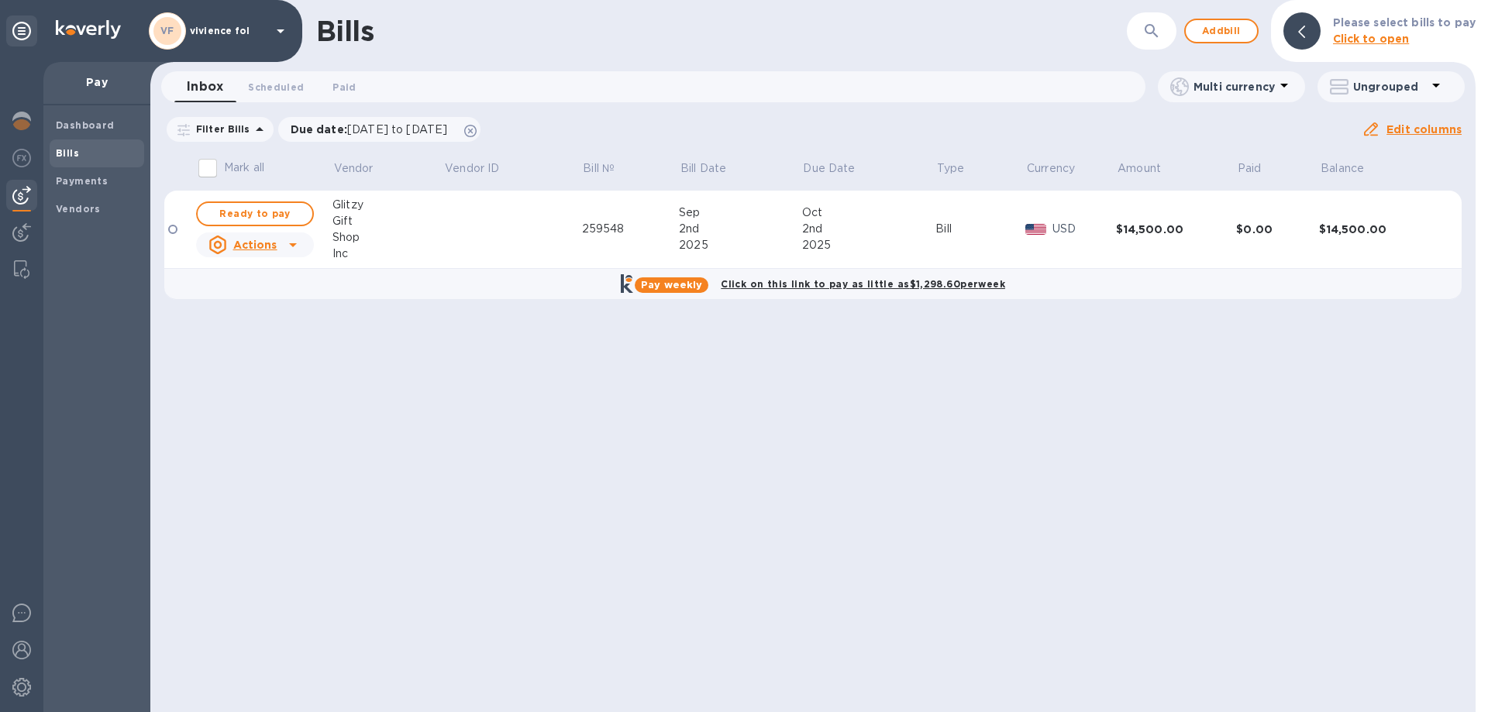
click at [856, 284] on b "Click on this link to pay as little as $1,298.60 per week" at bounding box center [863, 284] width 284 height 12
checkbox input "true"
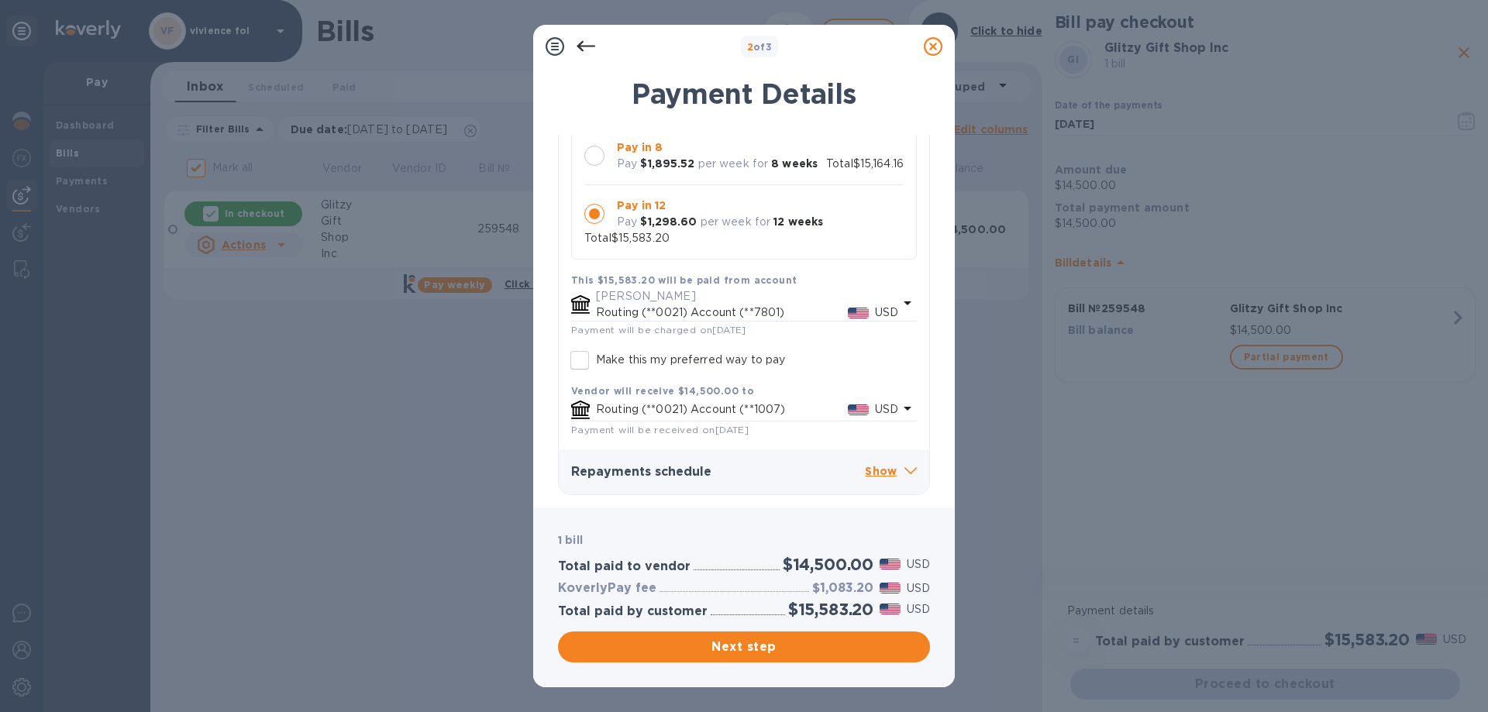
scroll to position [221, 0]
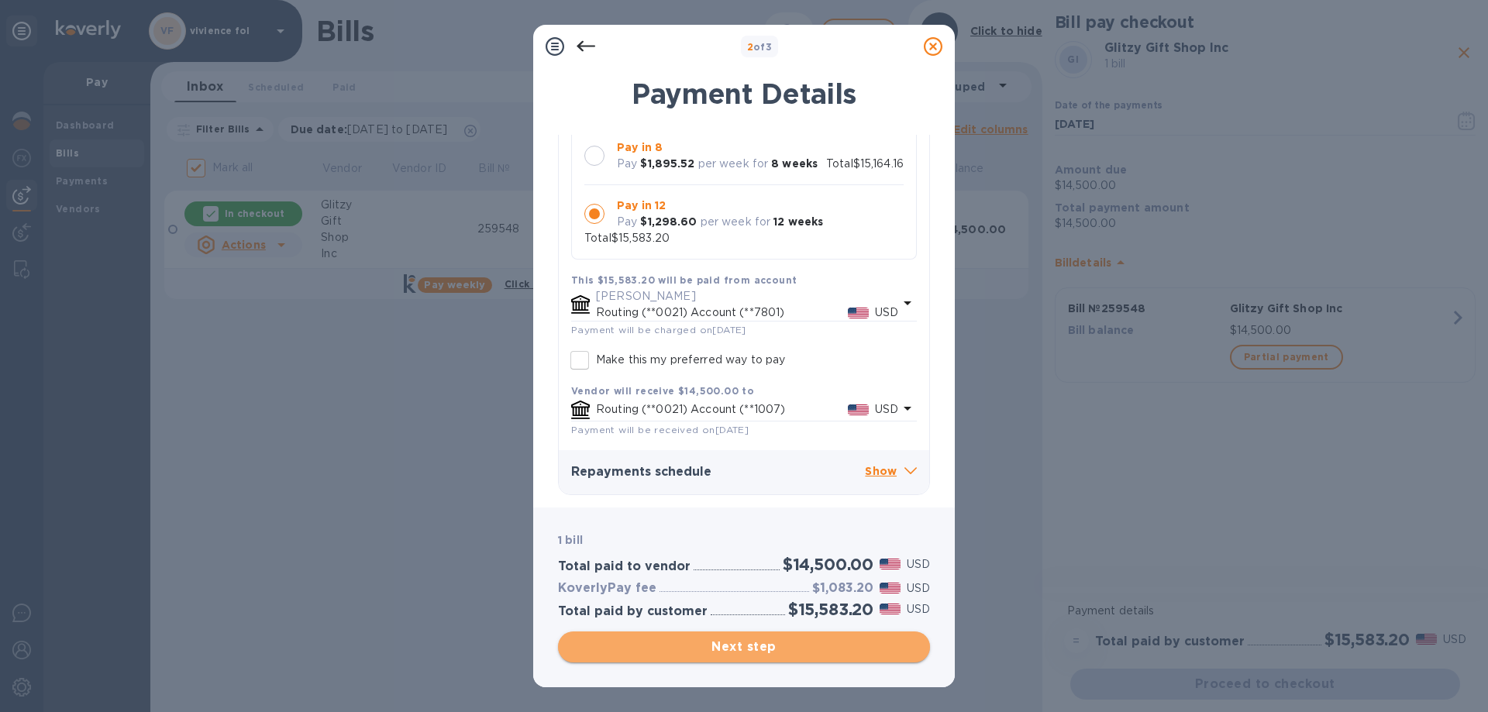
click at [740, 646] on span "Next step" at bounding box center [743, 647] width 347 height 19
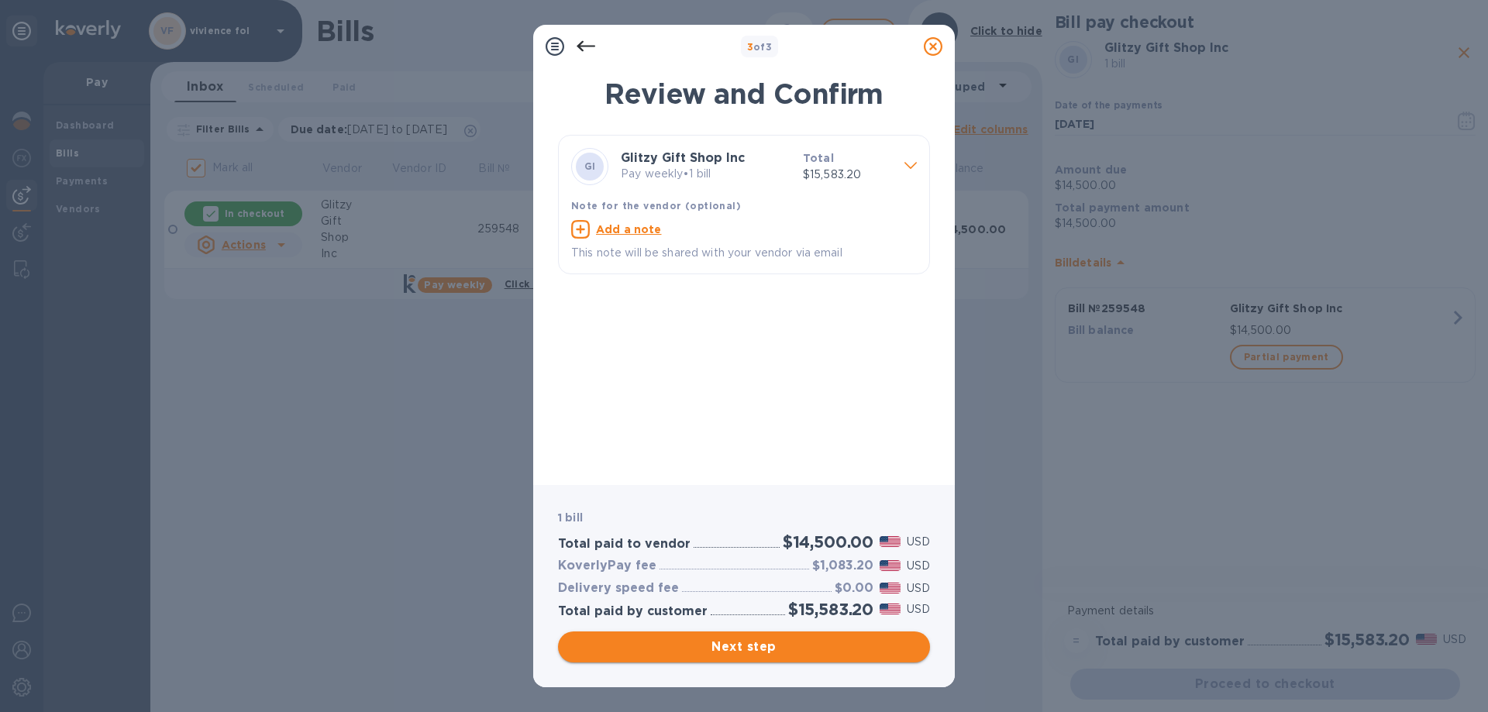
click at [750, 645] on span "Next step" at bounding box center [743, 647] width 347 height 19
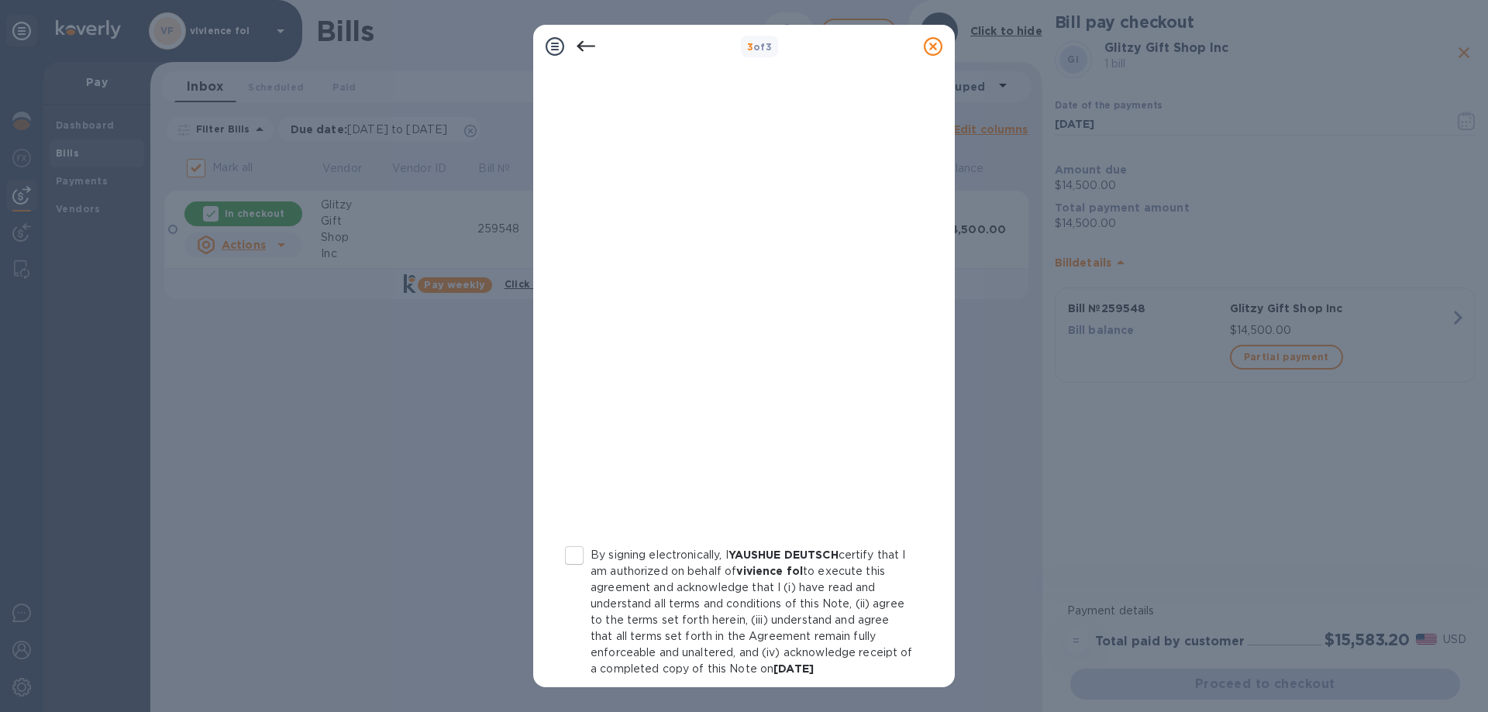
scroll to position [154, 0]
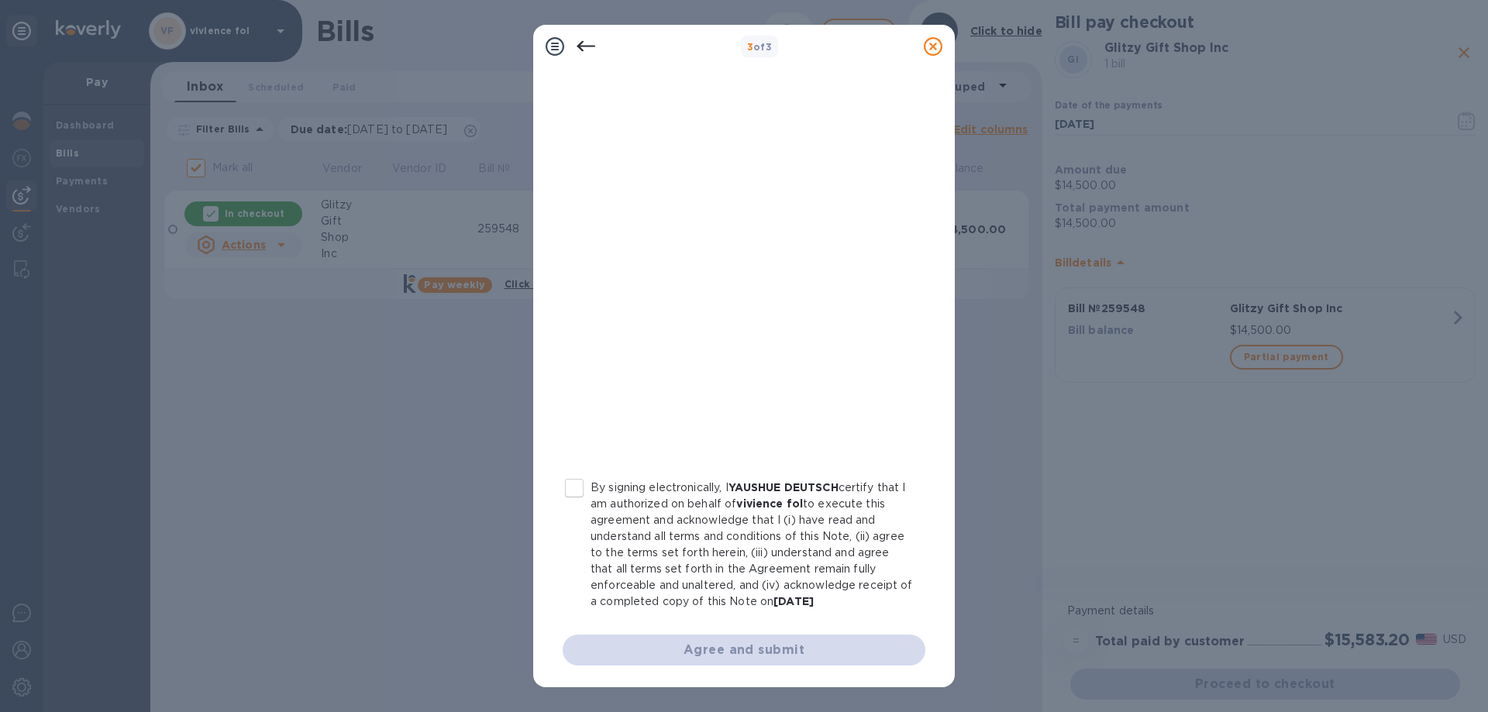
click at [574, 486] on input "By signing electronically, I YAUSHUE DEUTSCH certify that I am authorized on be…" at bounding box center [574, 488] width 33 height 33
checkbox input "true"
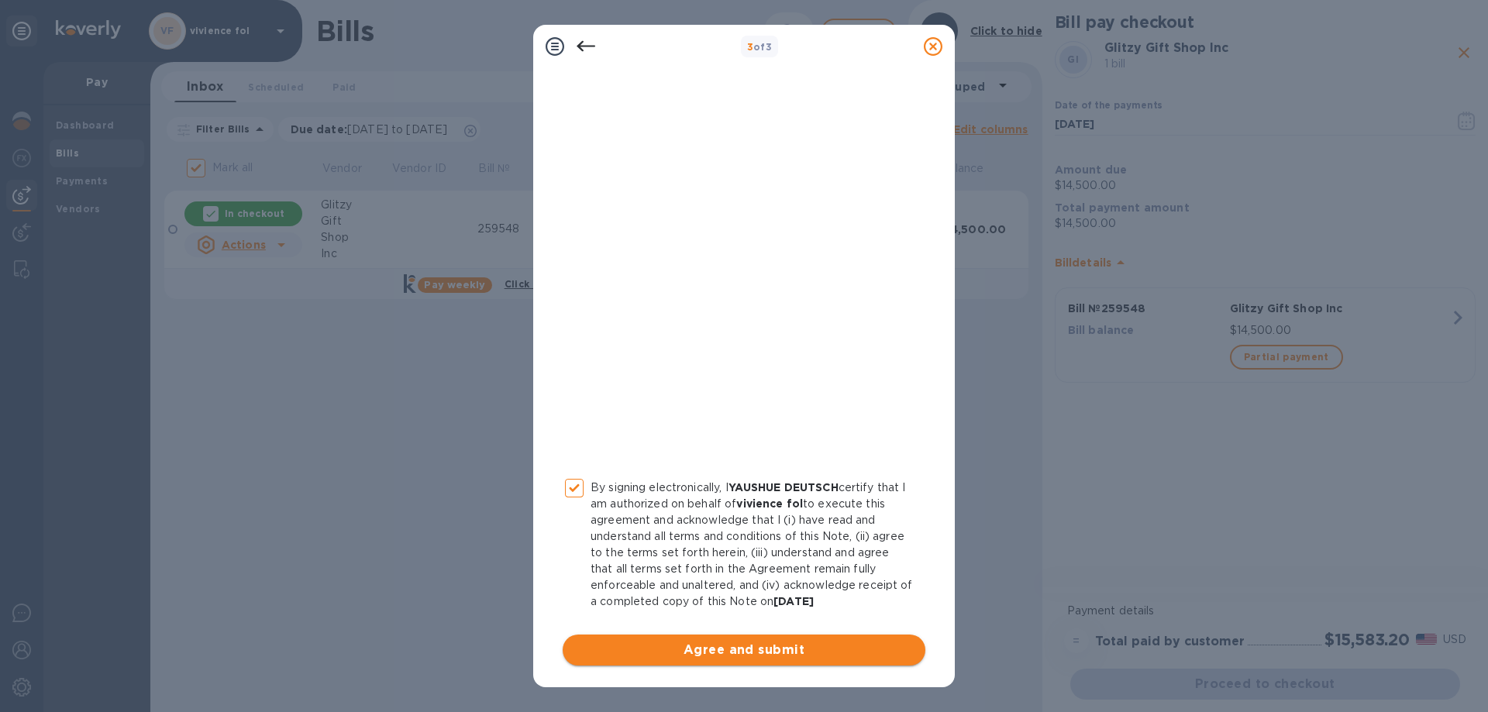
click at [736, 654] on span "Agree and submit" at bounding box center [744, 650] width 338 height 19
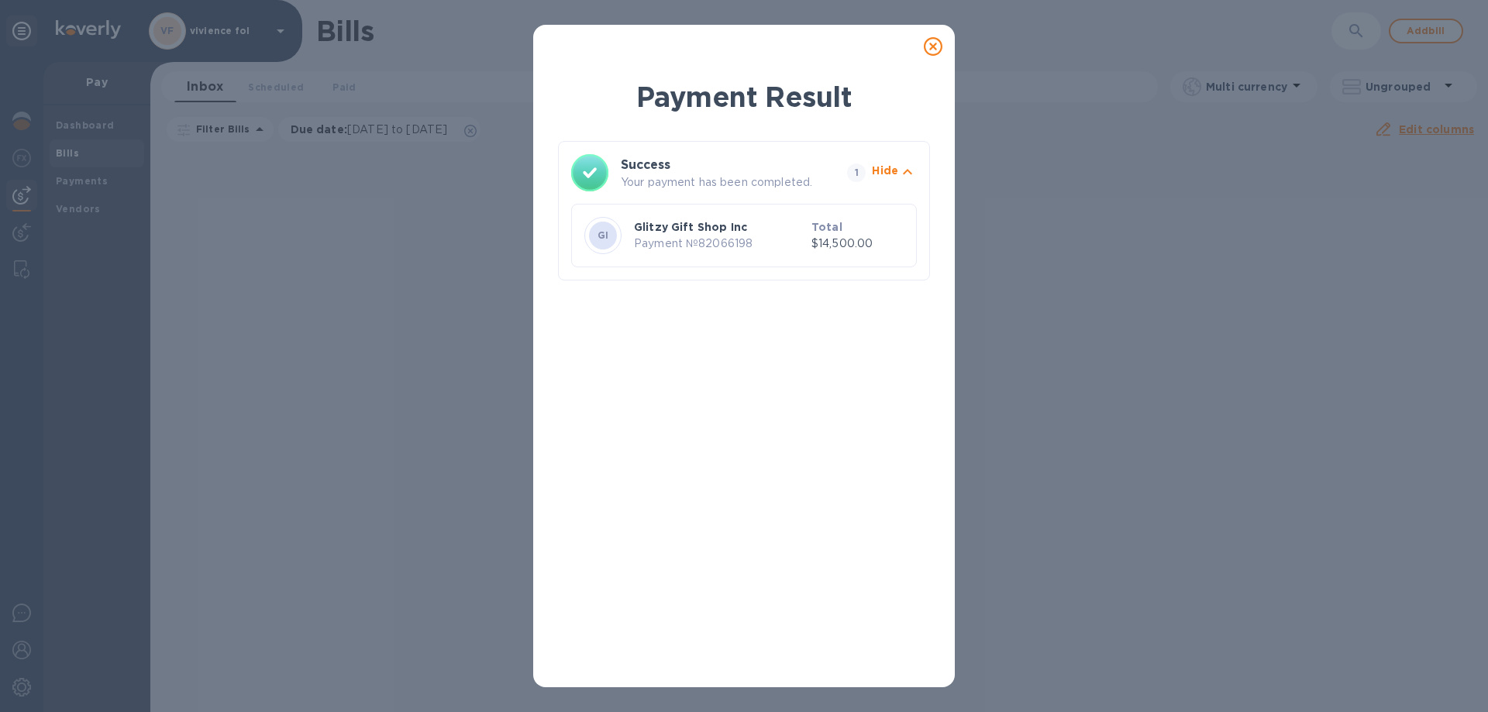
click at [935, 43] on icon at bounding box center [933, 46] width 19 height 19
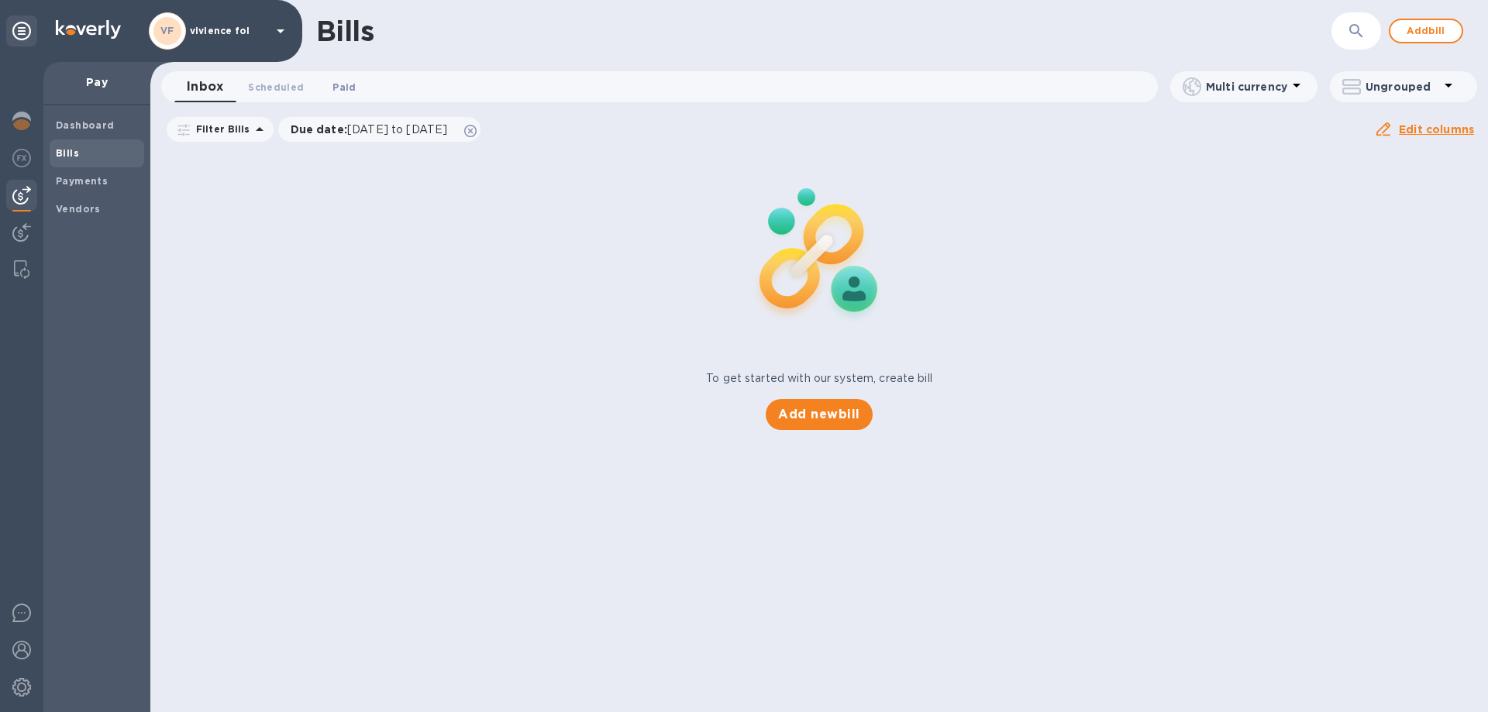
click at [345, 90] on span "Paid 0" at bounding box center [344, 87] width 23 height 16
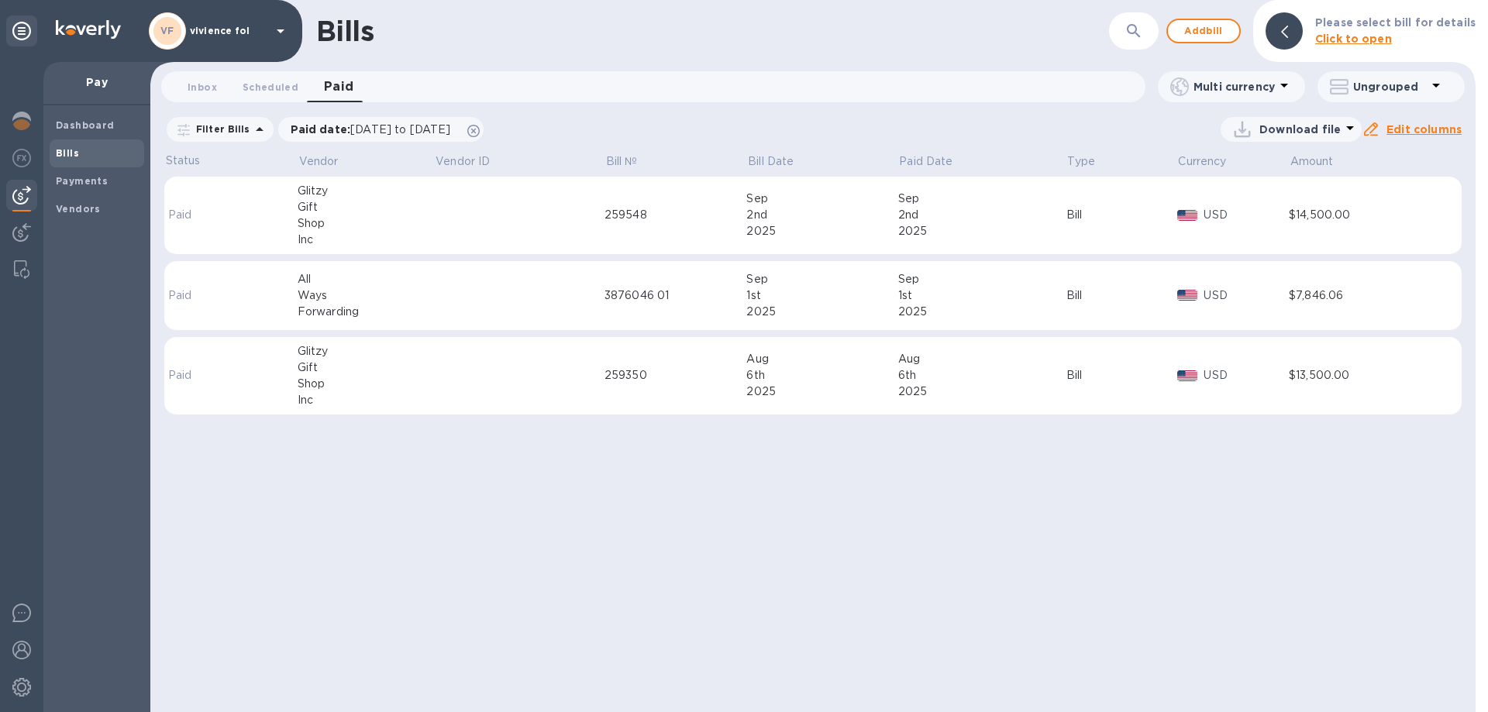
click at [956, 290] on div "1st" at bounding box center [982, 296] width 168 height 16
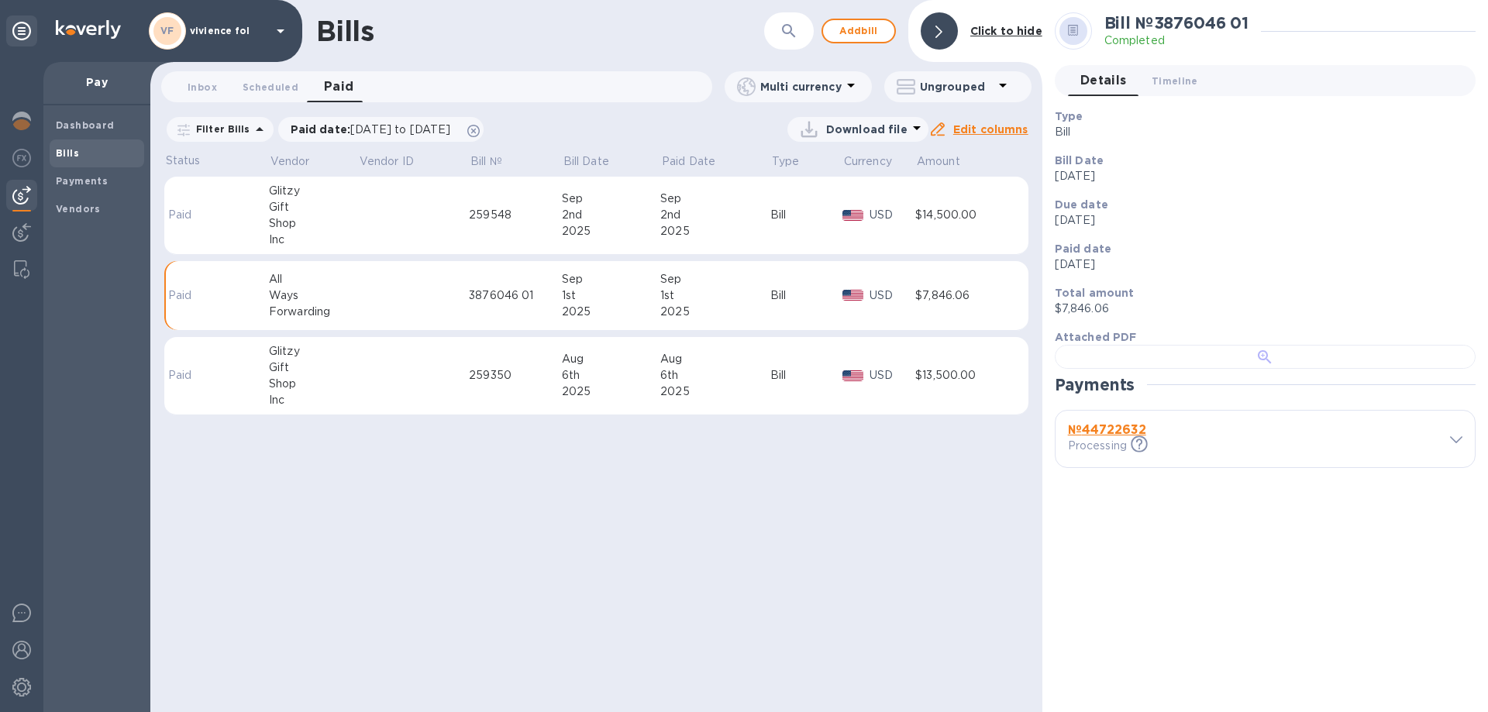
scroll to position [300, 0]
click at [1132, 437] on b "№ 44722632" at bounding box center [1107, 429] width 78 height 15
